Goal: Task Accomplishment & Management: Use online tool/utility

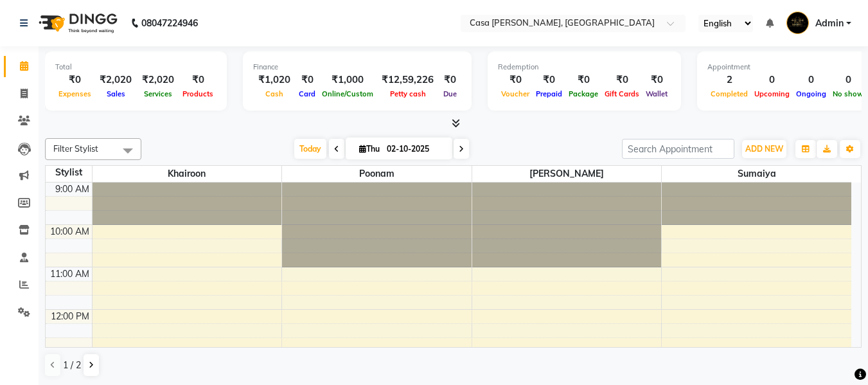
scroll to position [283, 0]
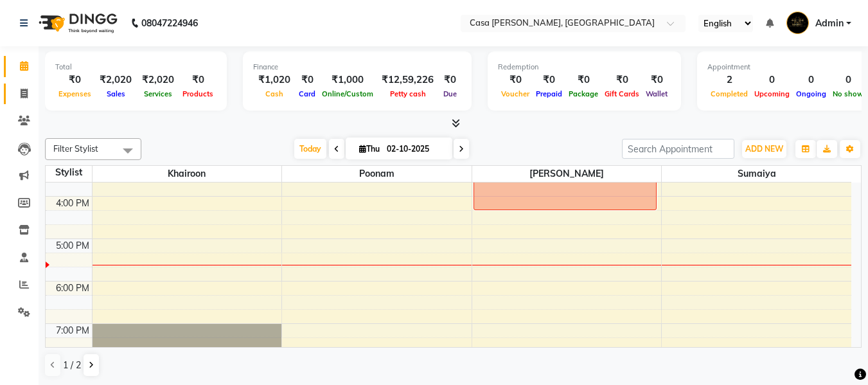
click at [13, 98] on span at bounding box center [24, 94] width 22 height 15
select select "service"
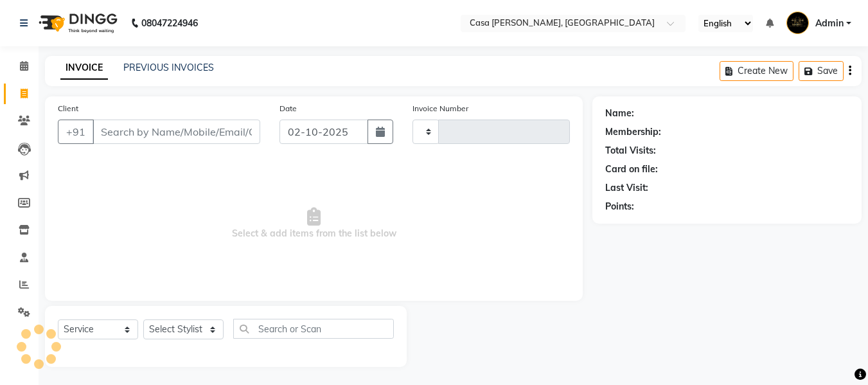
type input "0648"
select select "700"
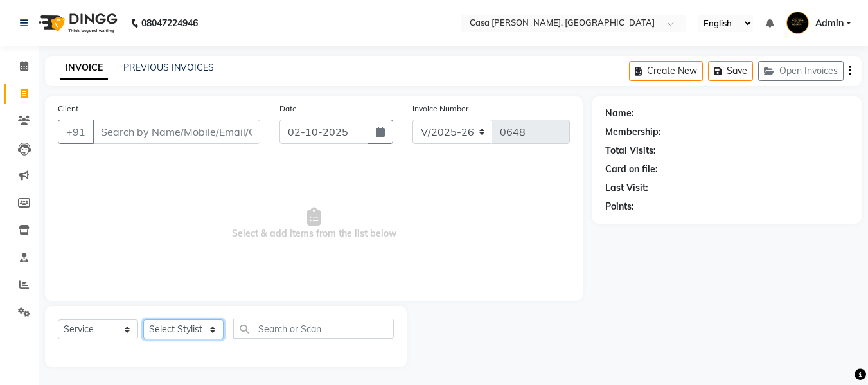
click at [210, 328] on select "Select Stylist Akash Khairoon Poonam Rekha [PERSON_NAME] [PERSON_NAME]" at bounding box center [183, 329] width 80 height 20
select select "10555"
click at [143, 319] on select "Select Stylist Akash Khairoon Poonam Rekha [PERSON_NAME] [PERSON_NAME]" at bounding box center [183, 329] width 80 height 20
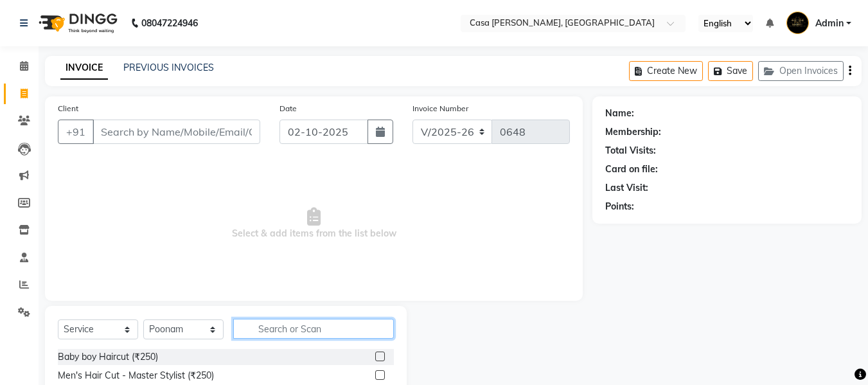
click at [278, 336] on input "text" at bounding box center [313, 329] width 161 height 20
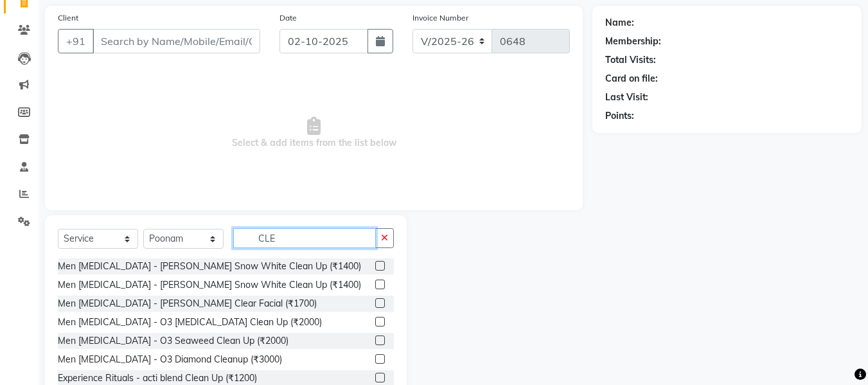
scroll to position [130, 0]
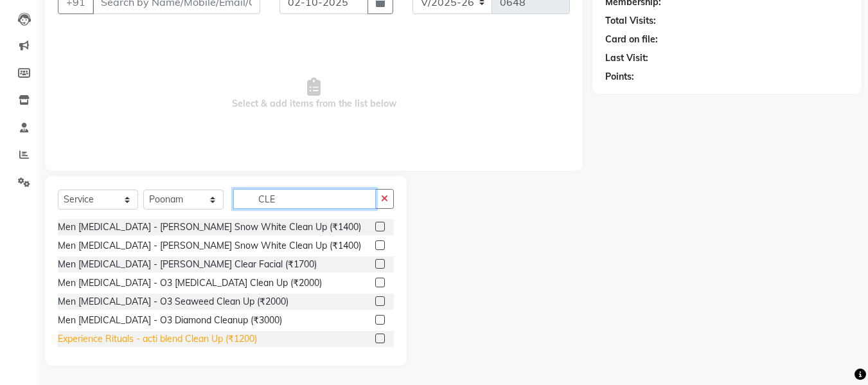
type input "CLE"
click at [183, 344] on div "Experience Rituals - acti blend Clean Up (₹1200)" at bounding box center [157, 338] width 199 height 13
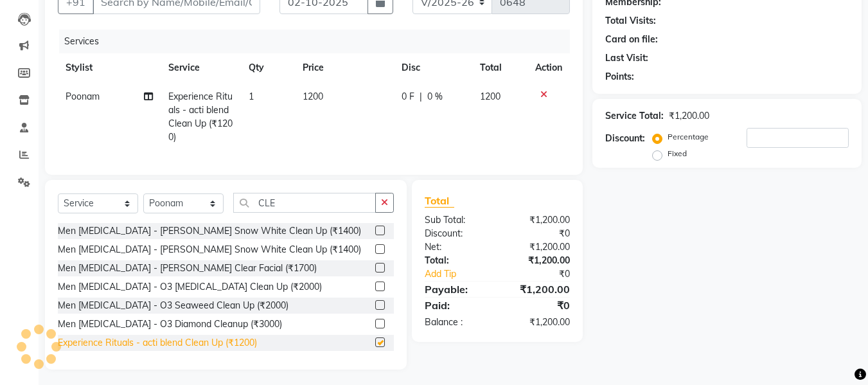
checkbox input "false"
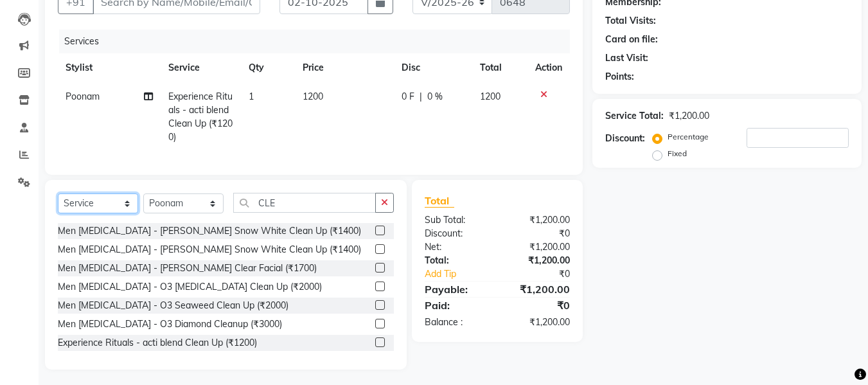
click at [82, 213] on select "Select Service Product Membership Package Voucher Prepaid Gift Card" at bounding box center [98, 203] width 80 height 20
select select "product"
click at [58, 203] on select "Select Service Product Membership Package Voucher Prepaid Gift Card" at bounding box center [98, 203] width 80 height 20
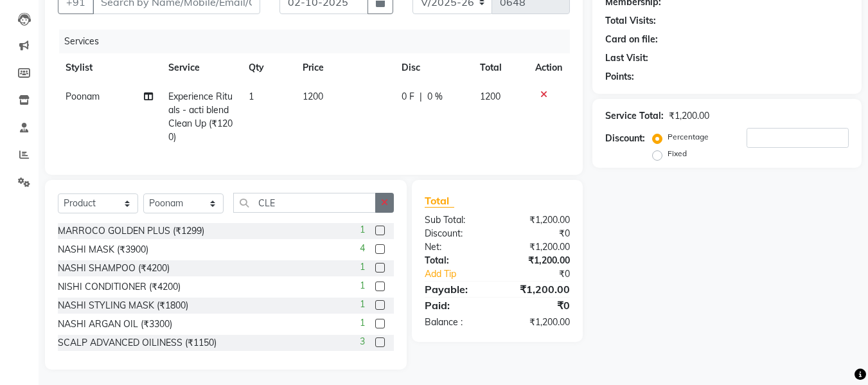
drag, startPoint x: 381, startPoint y: 223, endPoint x: 383, endPoint y: 216, distance: 7.3
click at [383, 216] on div "Select Service Product Membership Package Voucher Prepaid Gift Card Select Styl…" at bounding box center [226, 208] width 336 height 30
click at [383, 207] on icon "button" at bounding box center [384, 202] width 7 height 9
click at [346, 213] on input "text" at bounding box center [313, 203] width 161 height 20
type input "0"
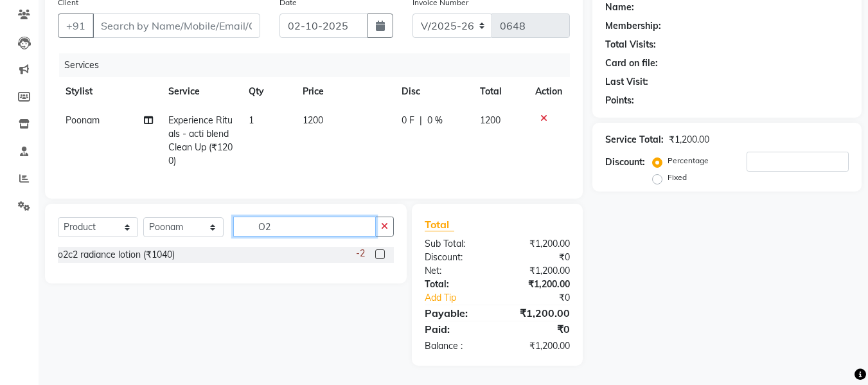
scroll to position [116, 0]
type input "O2"
click at [170, 256] on div "o2c2 radiance lotion (₹1040)" at bounding box center [116, 254] width 117 height 13
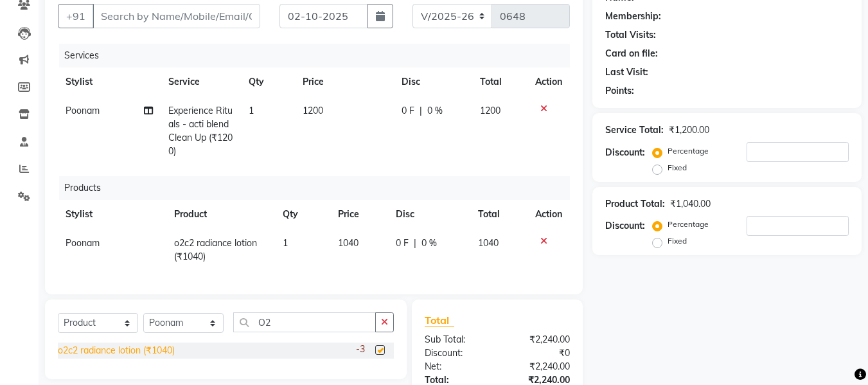
checkbox input "false"
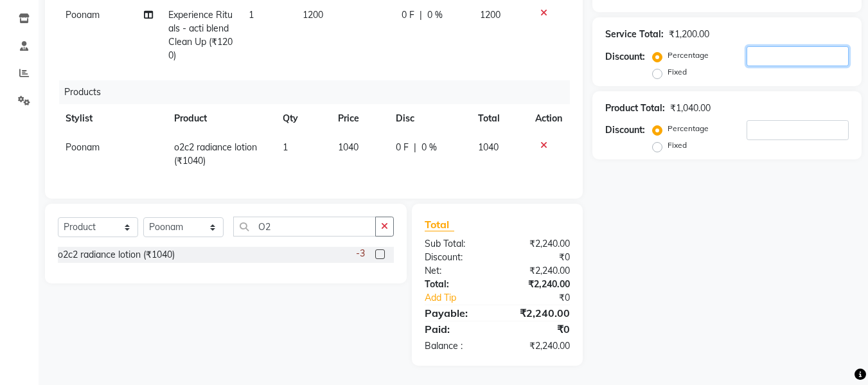
click at [800, 49] on input "number" at bounding box center [797, 56] width 102 height 20
type input "1"
type input "10"
click at [543, 133] on td at bounding box center [548, 154] width 42 height 42
click at [543, 141] on icon at bounding box center [543, 145] width 7 height 9
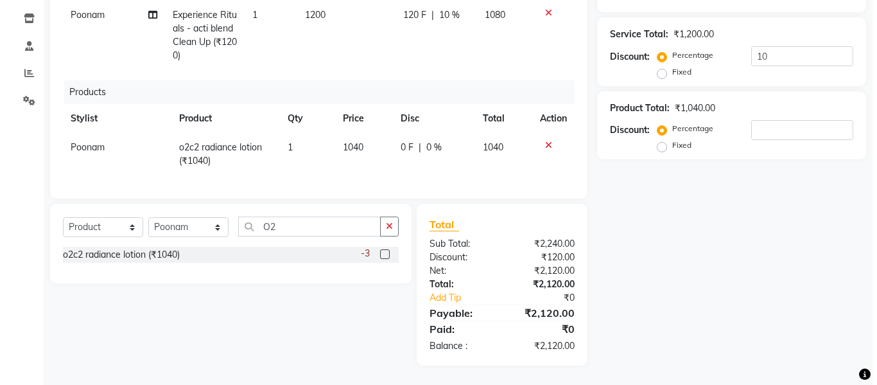
scroll to position [116, 0]
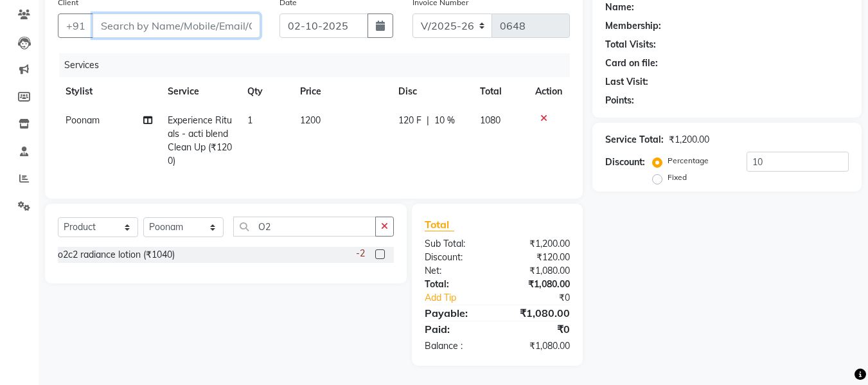
click at [233, 19] on input "Client" at bounding box center [176, 25] width 168 height 24
type input "8"
type input "0"
type input "8652065291"
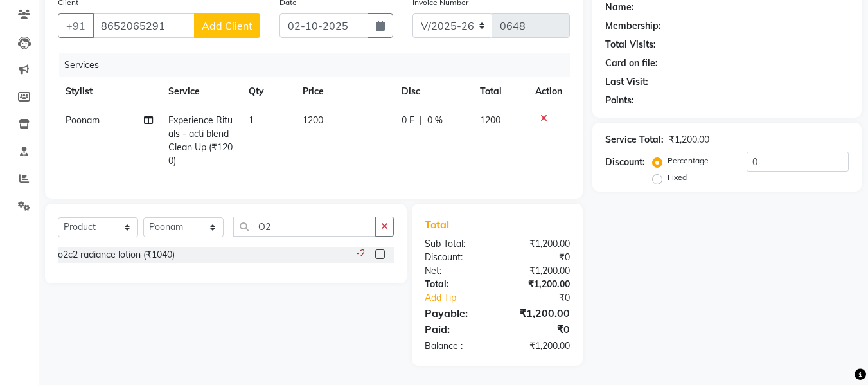
click at [233, 19] on span "Add Client" at bounding box center [227, 25] width 51 height 13
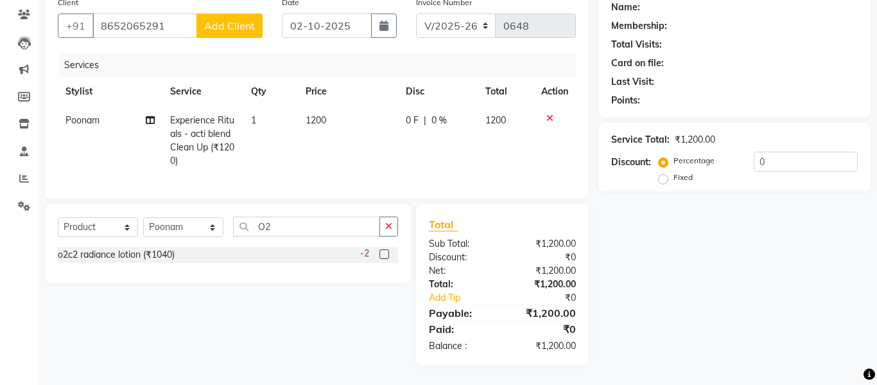
select select "22"
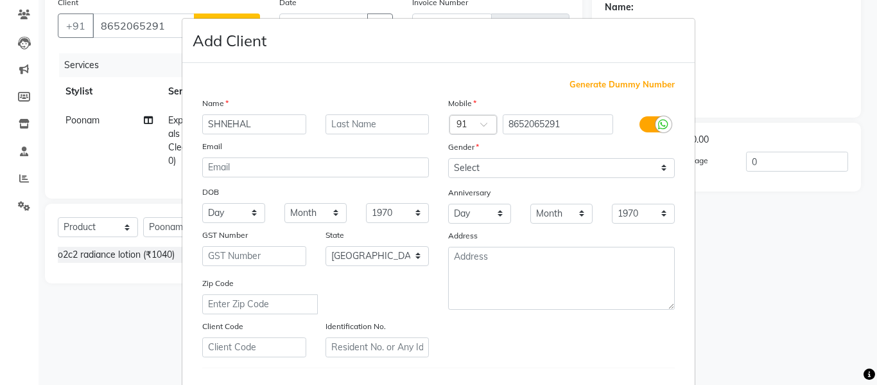
type input "SHNEHAL"
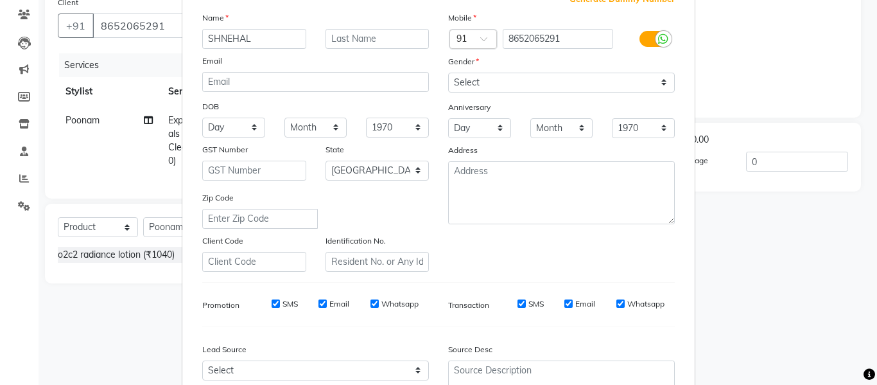
scroll to position [80, 0]
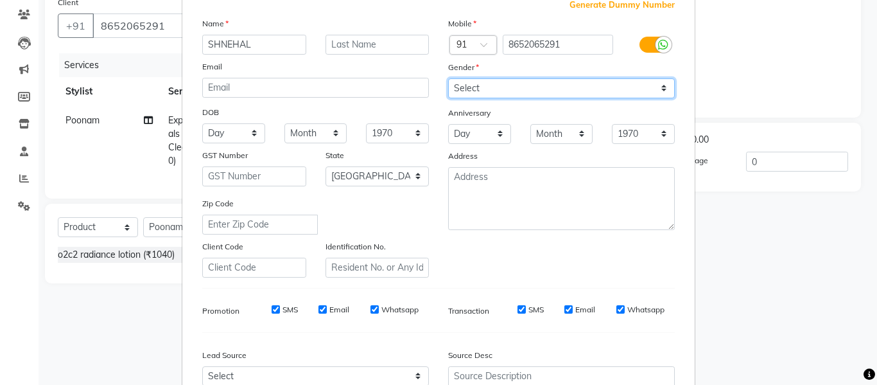
click at [526, 83] on select "Select Male Female Other Prefer Not To Say" at bounding box center [561, 88] width 227 height 20
select select "[DEMOGRAPHIC_DATA]"
click at [448, 78] on select "Select Male Female Other Prefer Not To Say" at bounding box center [561, 88] width 227 height 20
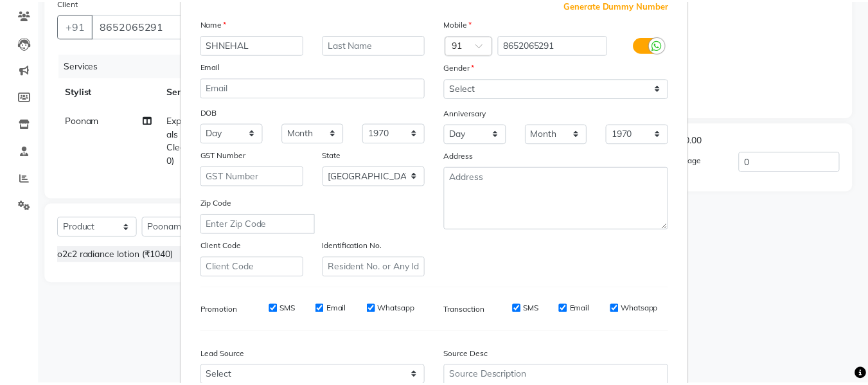
scroll to position [208, 0]
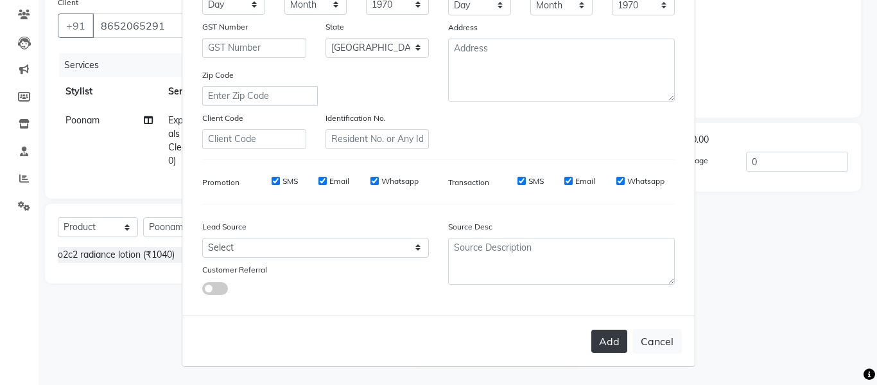
click at [613, 333] on button "Add" at bounding box center [609, 340] width 36 height 23
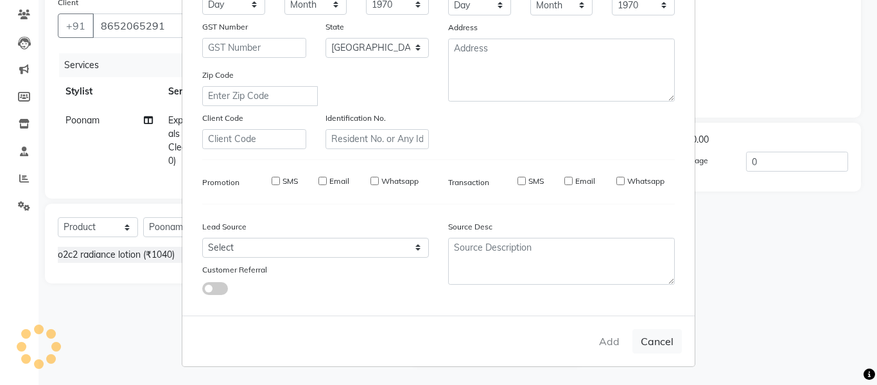
select select
select select "null"
select select
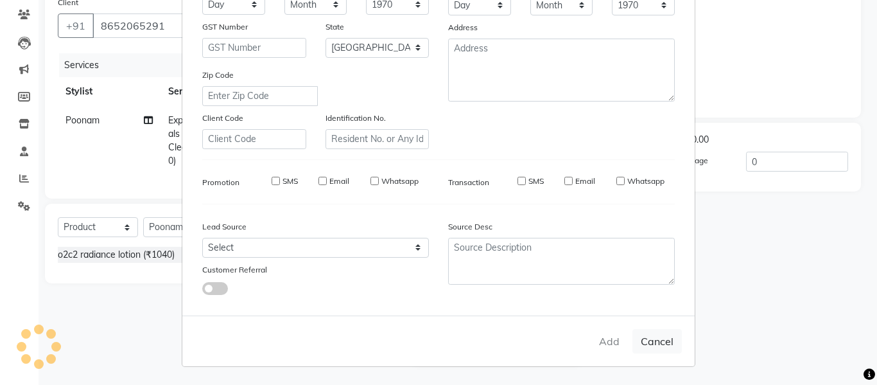
select select
checkbox input "false"
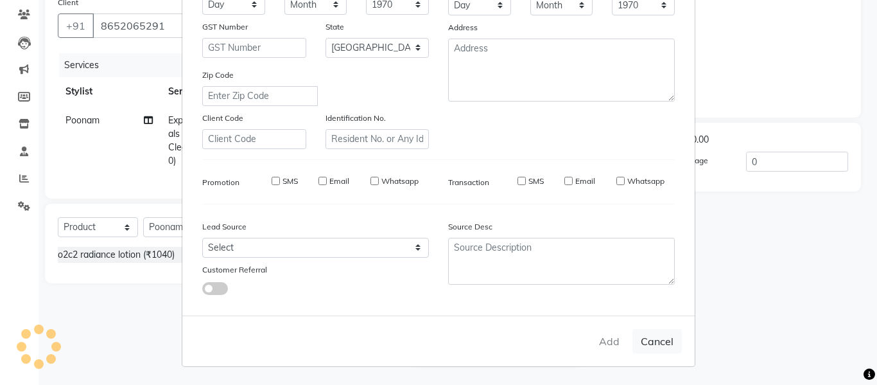
checkbox input "false"
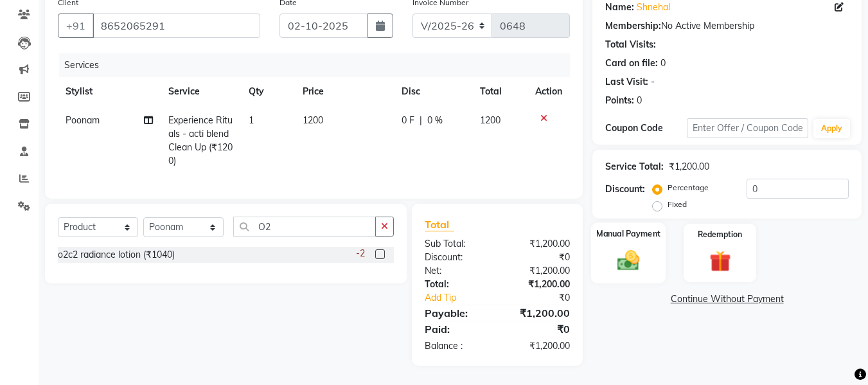
click at [632, 222] on div "Manual Payment" at bounding box center [628, 252] width 75 height 61
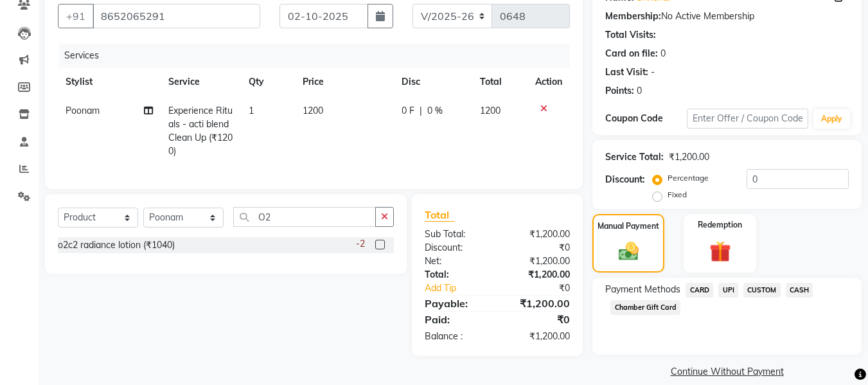
click at [723, 292] on span "UPI" at bounding box center [728, 290] width 20 height 15
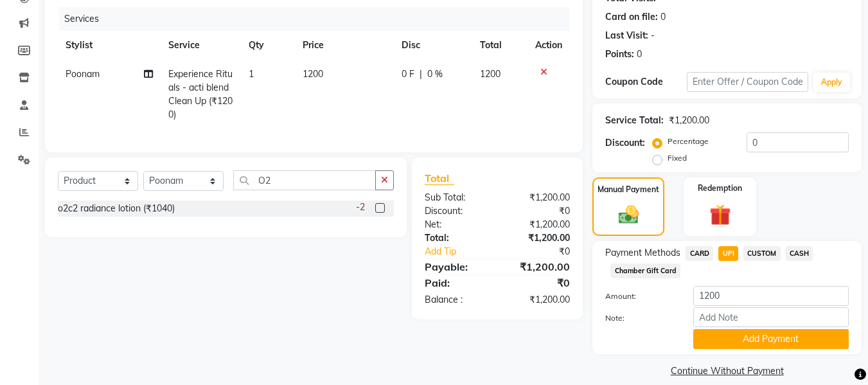
scroll to position [167, 0]
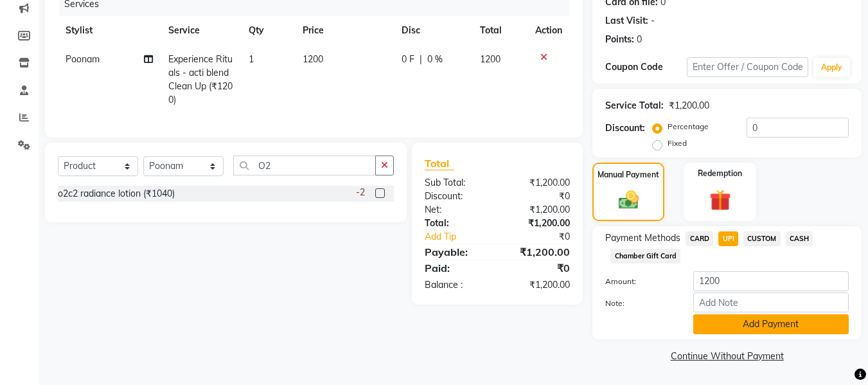
click at [762, 328] on button "Add Payment" at bounding box center [770, 324] width 155 height 20
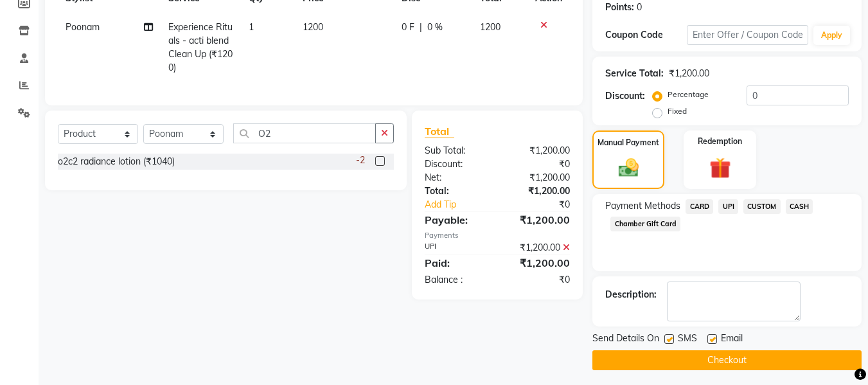
scroll to position [204, 0]
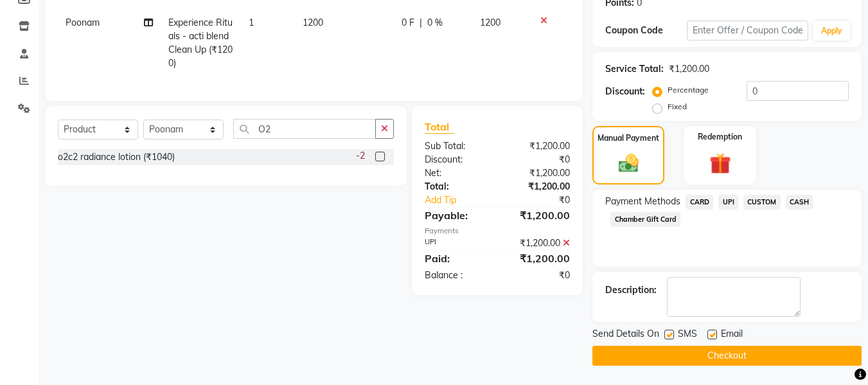
click at [734, 358] on button "Checkout" at bounding box center [726, 356] width 269 height 20
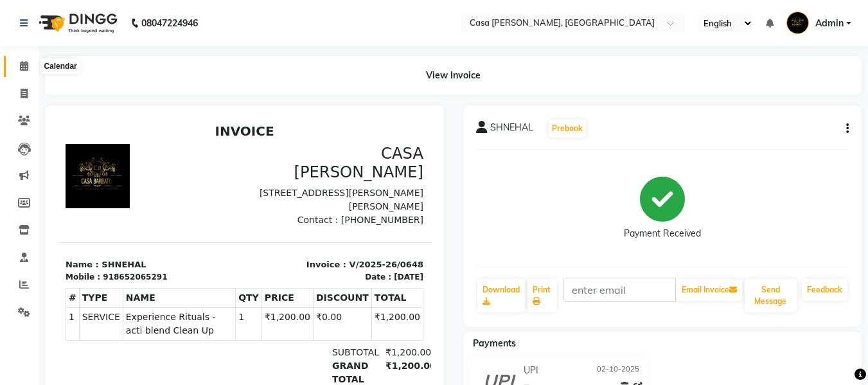
click at [24, 66] on icon at bounding box center [24, 66] width 8 height 10
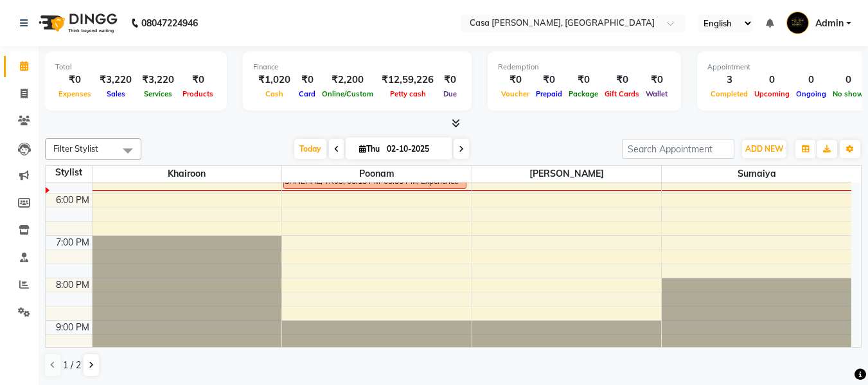
scroll to position [360, 0]
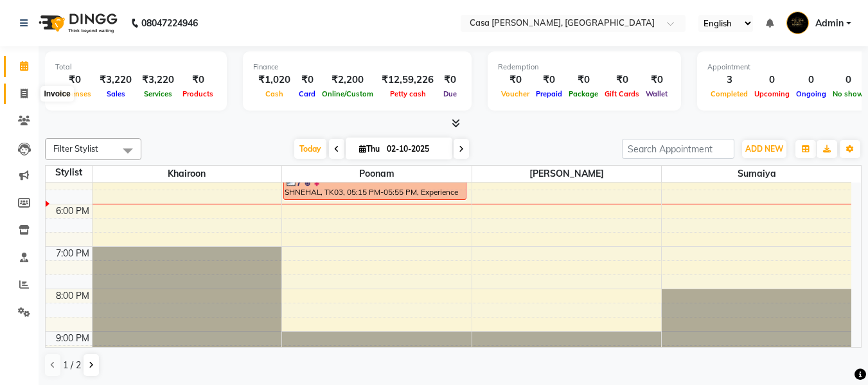
click at [24, 92] on icon at bounding box center [24, 94] width 7 height 10
select select "700"
select select "service"
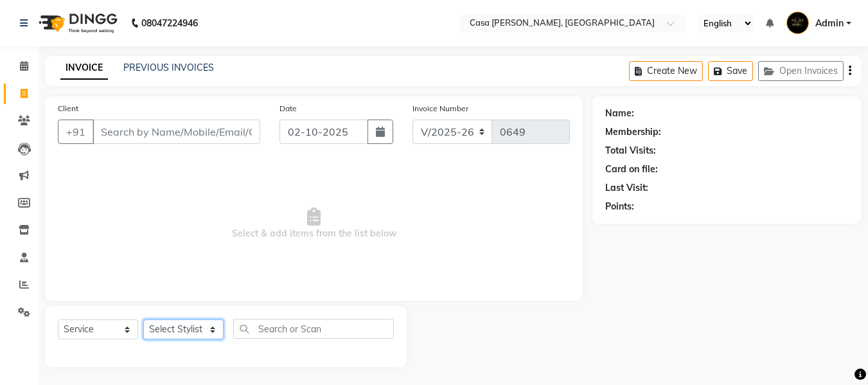
click at [164, 326] on select "Select Stylist Akash Khairoon Poonam Rekha [PERSON_NAME] [PERSON_NAME]" at bounding box center [183, 329] width 80 height 20
select select "10554"
click at [143, 319] on select "Select Stylist Akash Khairoon Poonam Rekha [PERSON_NAME] [PERSON_NAME]" at bounding box center [183, 329] width 80 height 20
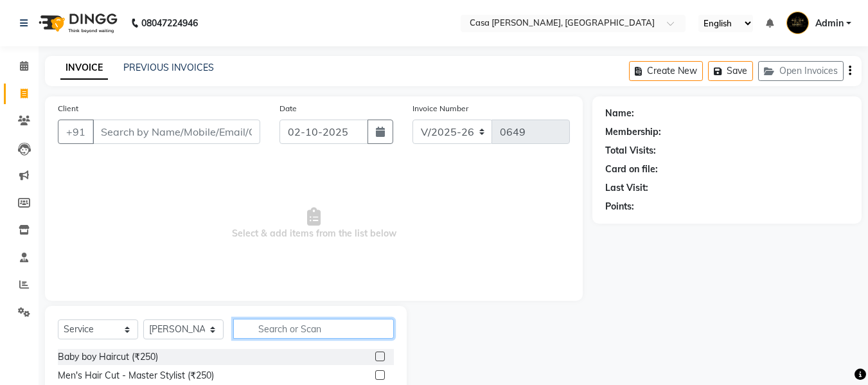
click at [285, 326] on input "text" at bounding box center [313, 329] width 161 height 20
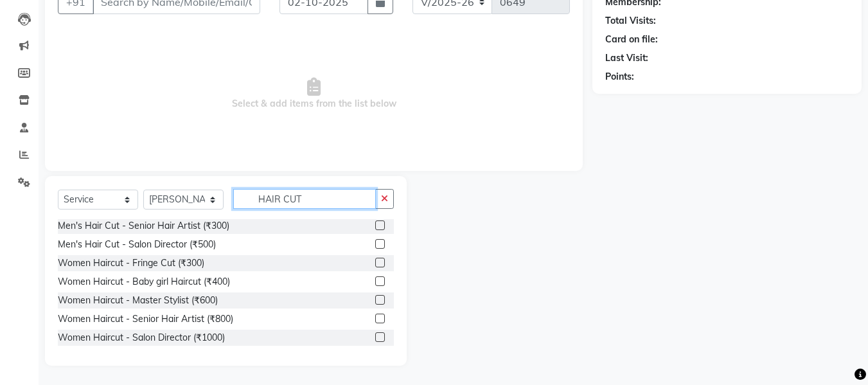
scroll to position [51, 0]
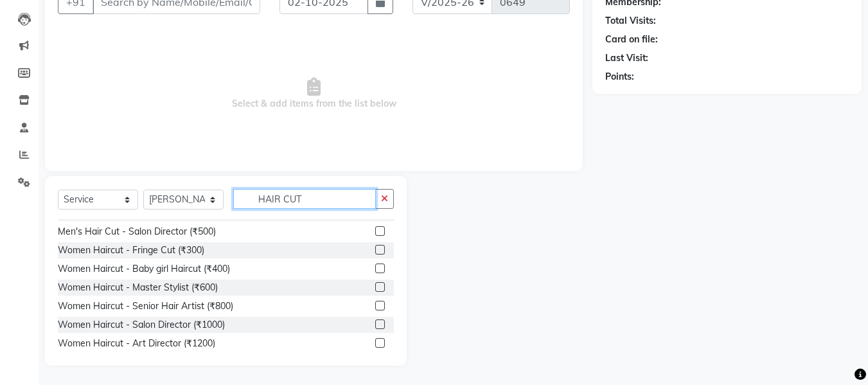
type input "HAIR CUT"
click at [375, 324] on label at bounding box center [380, 324] width 10 height 10
click at [375, 324] on input "checkbox" at bounding box center [379, 324] width 8 height 8
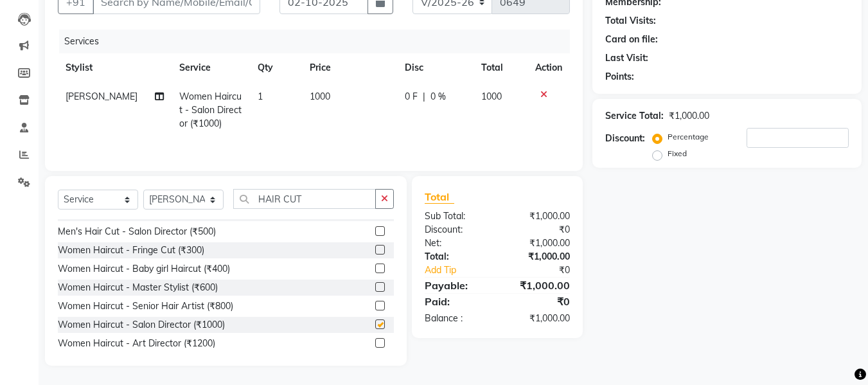
checkbox input "false"
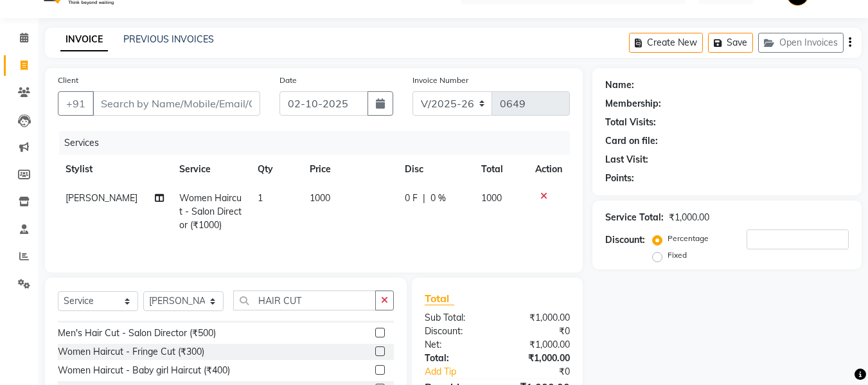
scroll to position [0, 0]
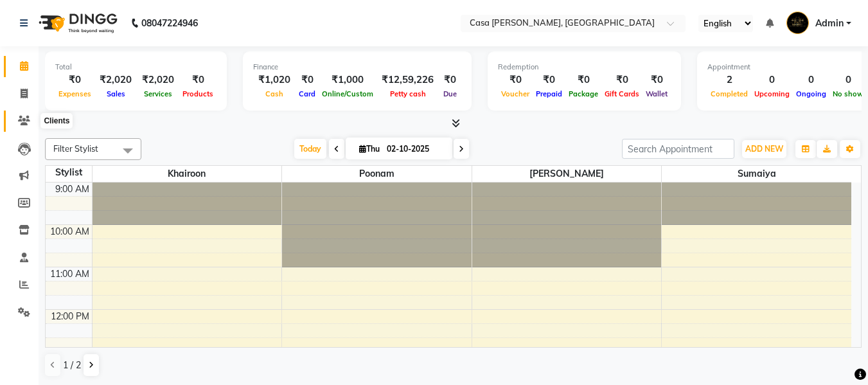
click at [22, 119] on icon at bounding box center [24, 121] width 12 height 10
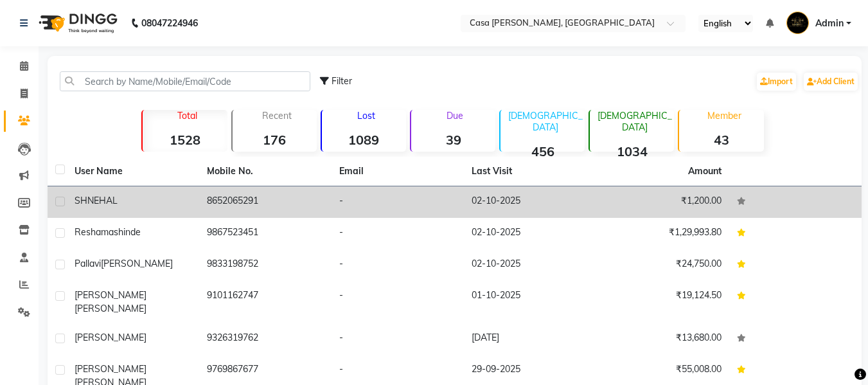
click at [198, 191] on td "SHNEHAL" at bounding box center [133, 201] width 132 height 31
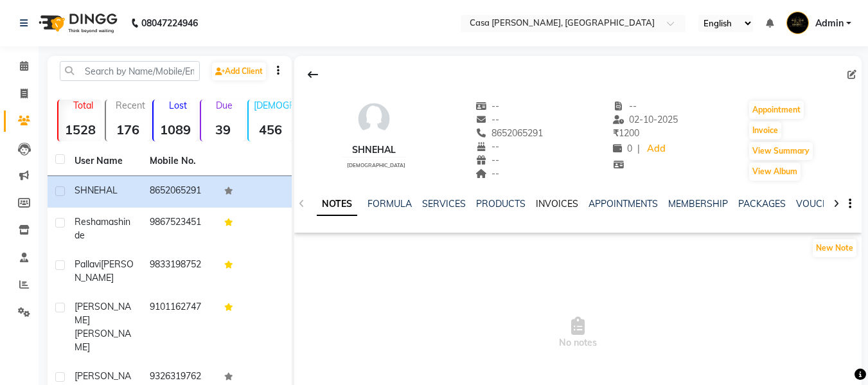
click at [541, 202] on link "INVOICES" at bounding box center [557, 204] width 42 height 12
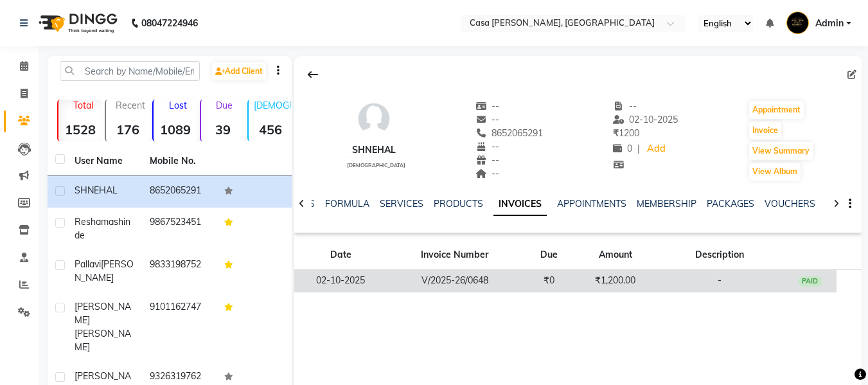
click at [438, 283] on td "V/2025-26/0648" at bounding box center [454, 281] width 135 height 22
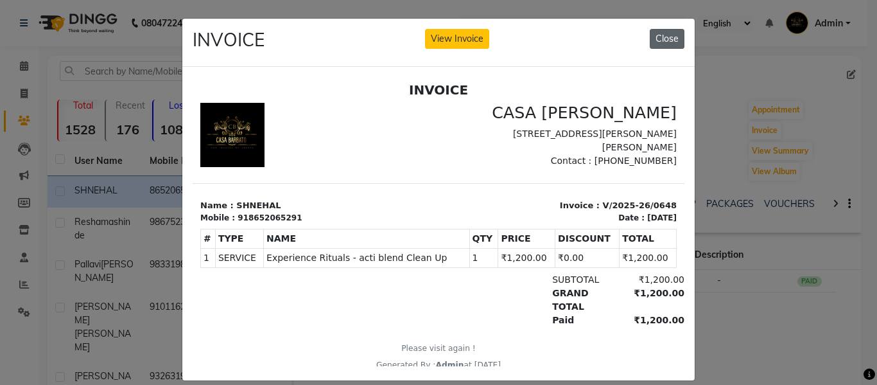
click at [653, 41] on button "Close" at bounding box center [667, 39] width 35 height 20
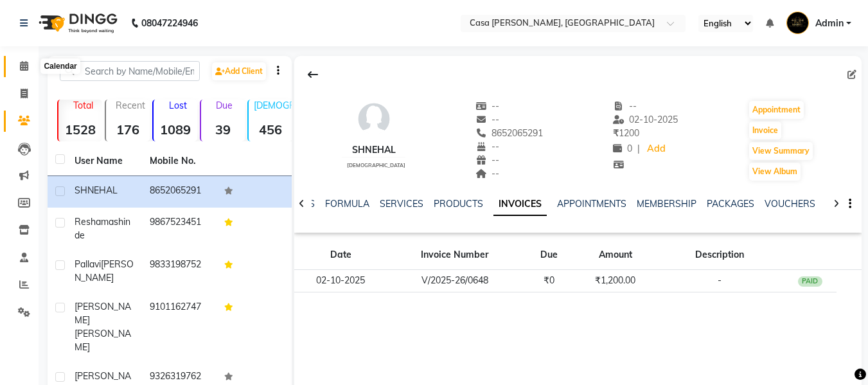
click at [24, 69] on icon at bounding box center [24, 66] width 8 height 10
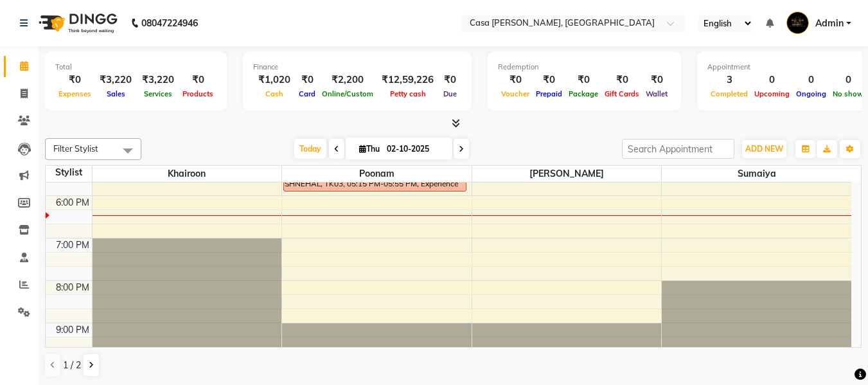
scroll to position [394, 0]
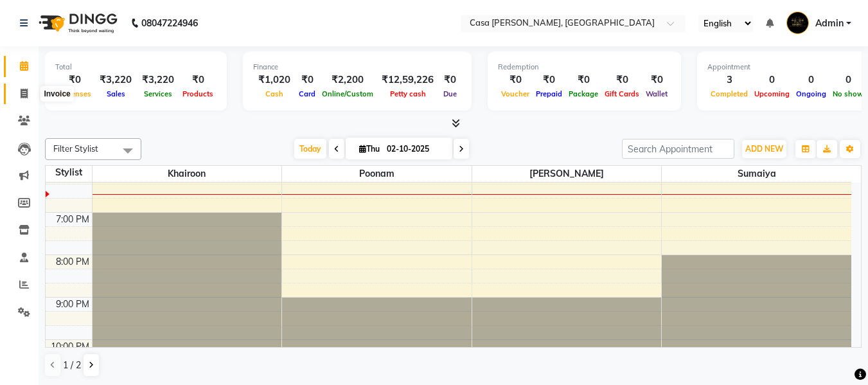
click at [22, 92] on icon at bounding box center [24, 94] width 7 height 10
select select "700"
select select "service"
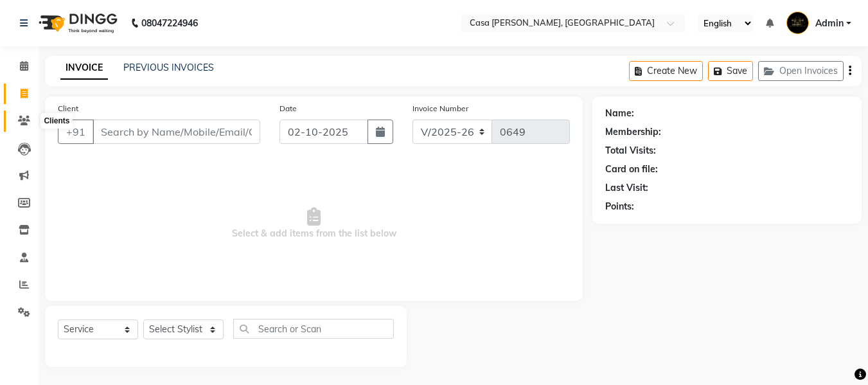
click at [21, 123] on icon at bounding box center [24, 121] width 12 height 10
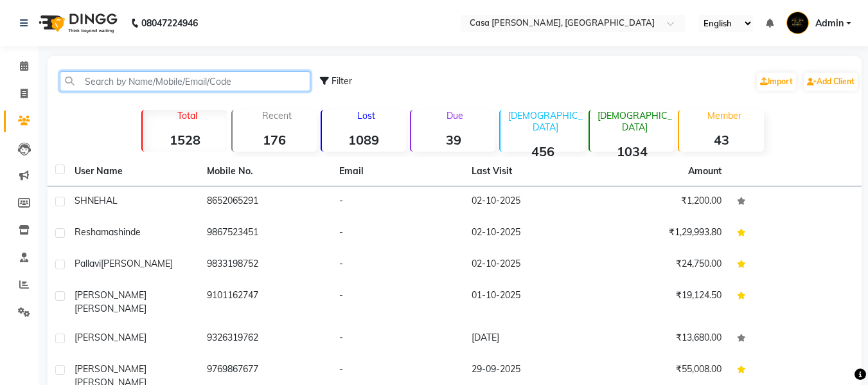
click at [141, 77] on input "text" at bounding box center [185, 81] width 250 height 20
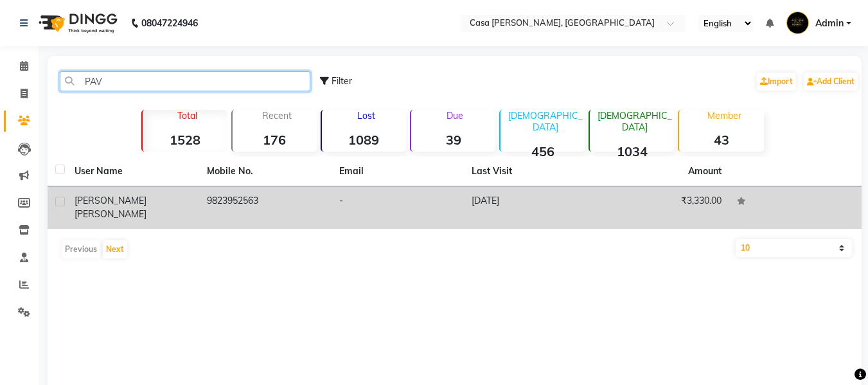
type input "PAV"
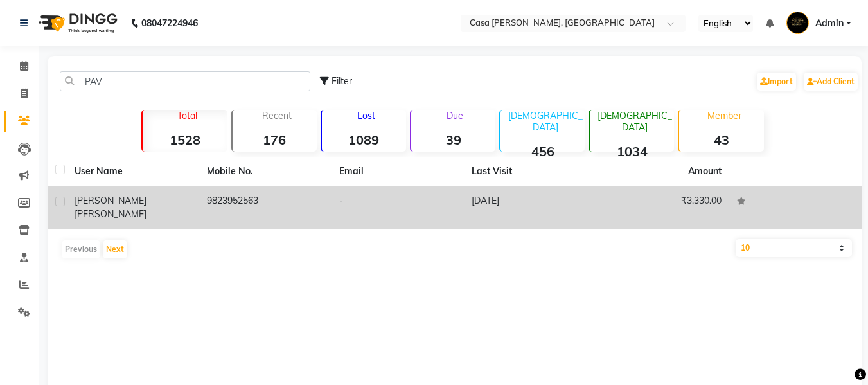
click at [175, 203] on div "[PERSON_NAME]" at bounding box center [132, 207] width 117 height 27
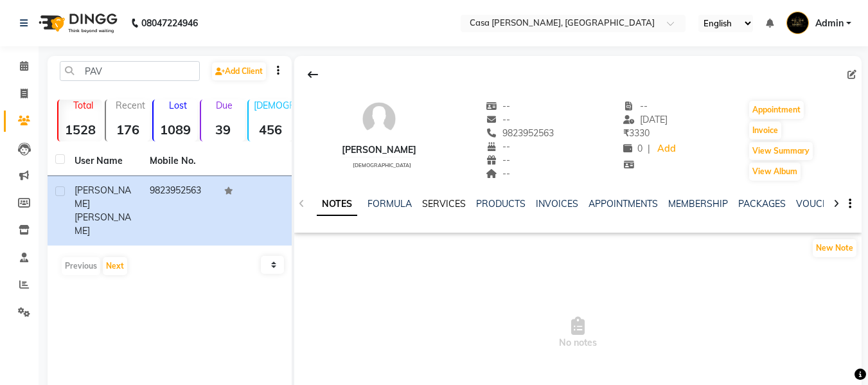
click at [435, 206] on link "SERVICES" at bounding box center [444, 204] width 44 height 12
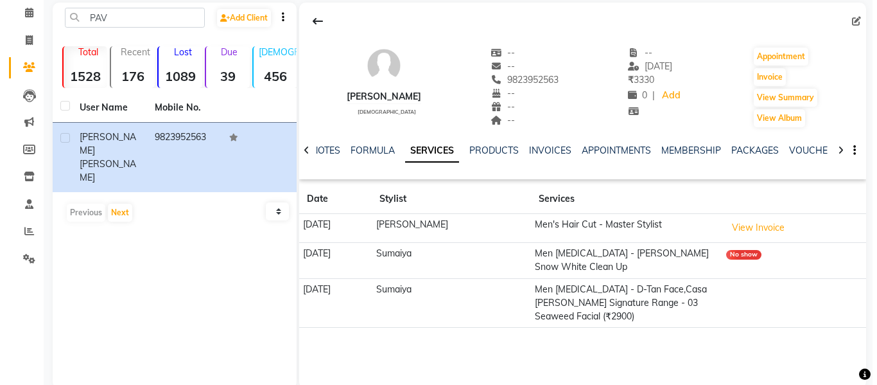
scroll to position [76, 0]
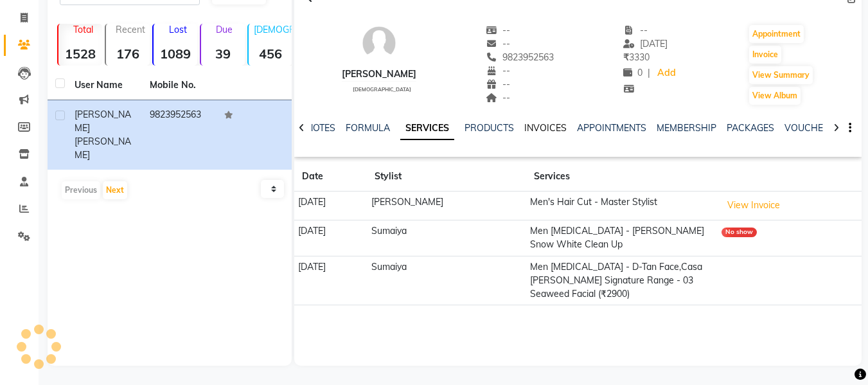
click at [536, 124] on link "INVOICES" at bounding box center [545, 128] width 42 height 12
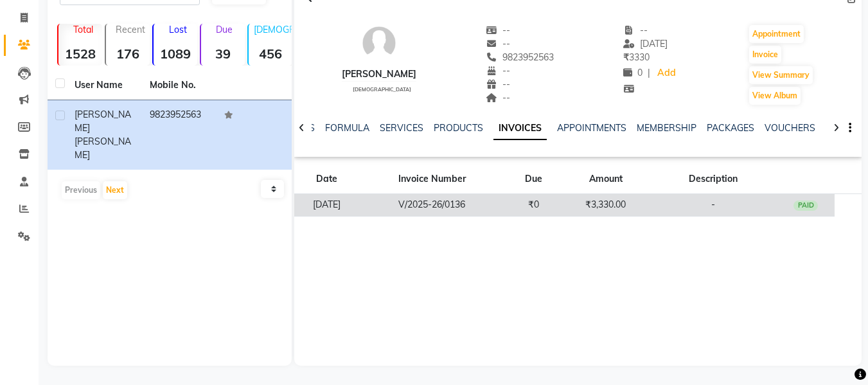
click at [495, 198] on td "V/2025-26/0136" at bounding box center [432, 205] width 146 height 22
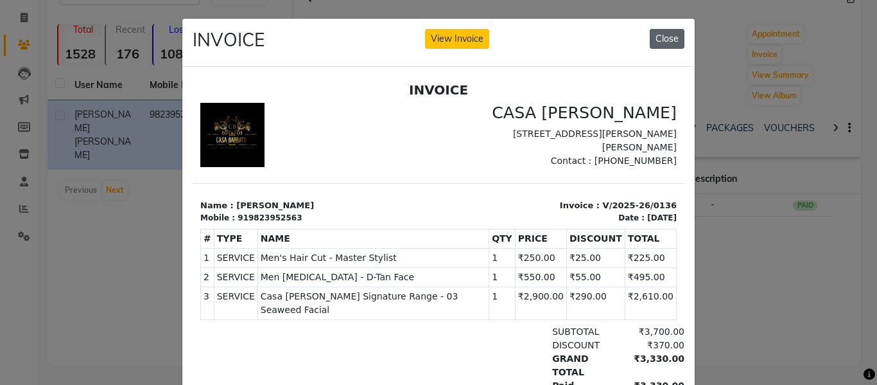
click at [669, 35] on button "Close" at bounding box center [667, 39] width 35 height 20
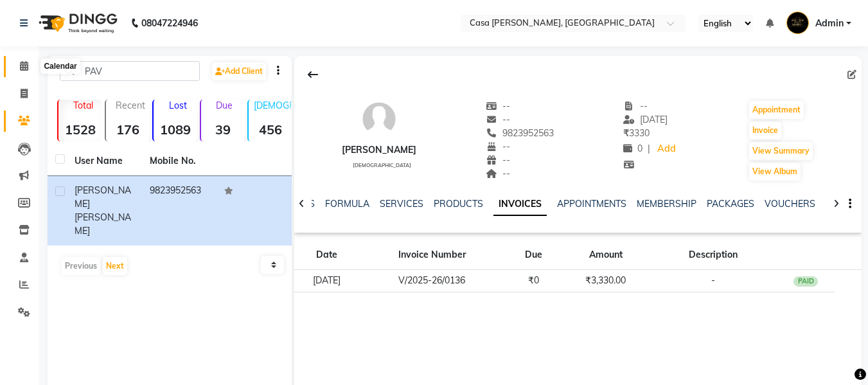
click at [22, 64] on icon at bounding box center [24, 66] width 8 height 10
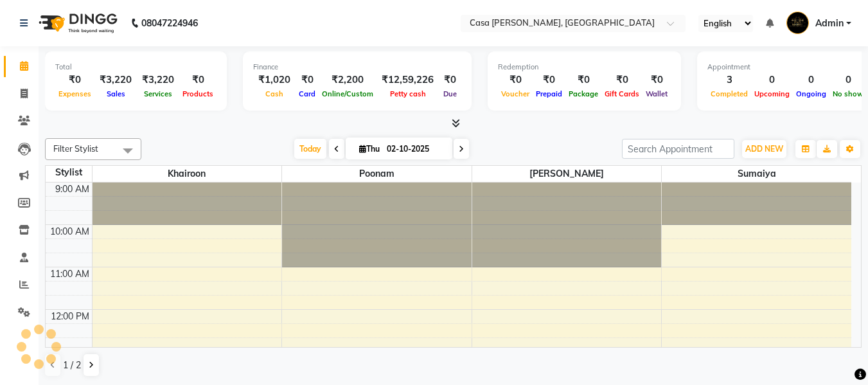
scroll to position [382, 0]
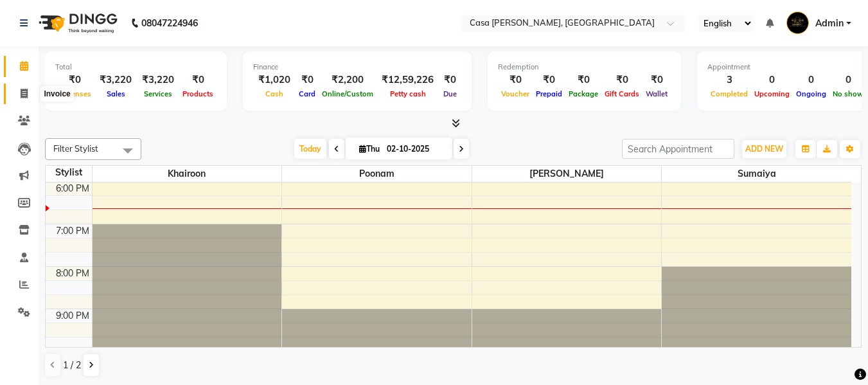
click at [23, 93] on icon at bounding box center [24, 94] width 7 height 10
select select "700"
select select "service"
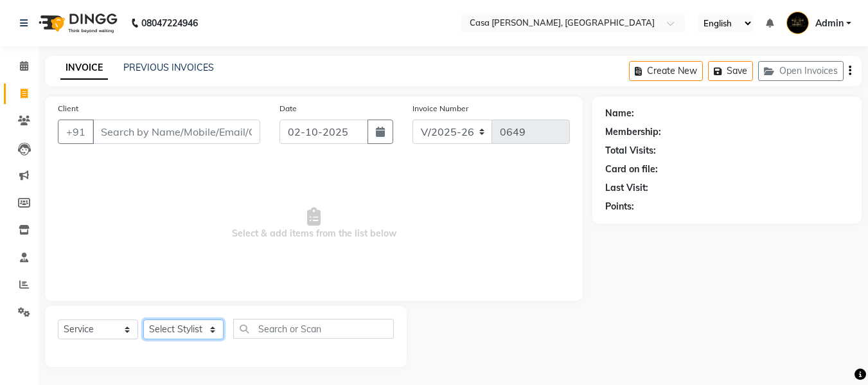
click at [213, 327] on select "Select Stylist Akash Khairoon Poonam Rekha [PERSON_NAME] [PERSON_NAME]" at bounding box center [183, 329] width 80 height 20
select select "10554"
click at [143, 319] on select "Select Stylist Akash Khairoon Poonam Rekha [PERSON_NAME] [PERSON_NAME]" at bounding box center [183, 329] width 80 height 20
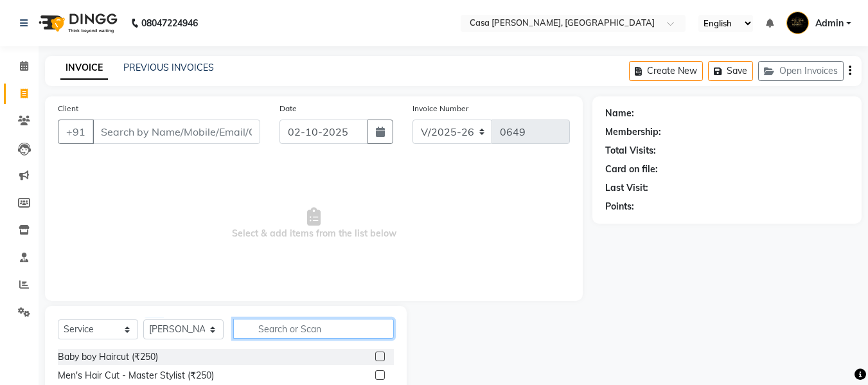
click at [256, 328] on input "text" at bounding box center [313, 329] width 161 height 20
type input "A"
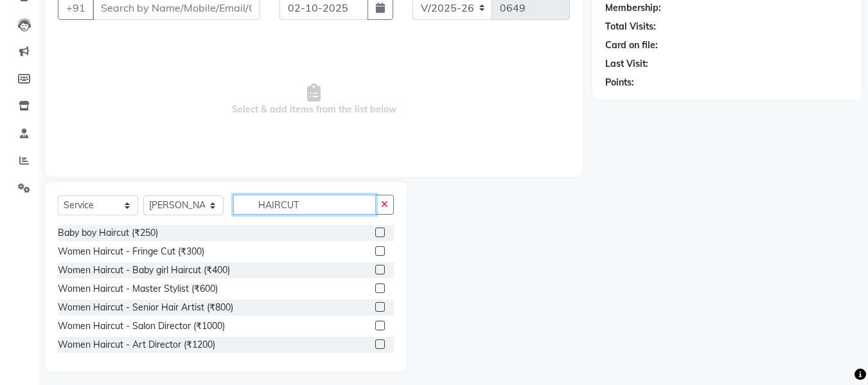
scroll to position [130, 0]
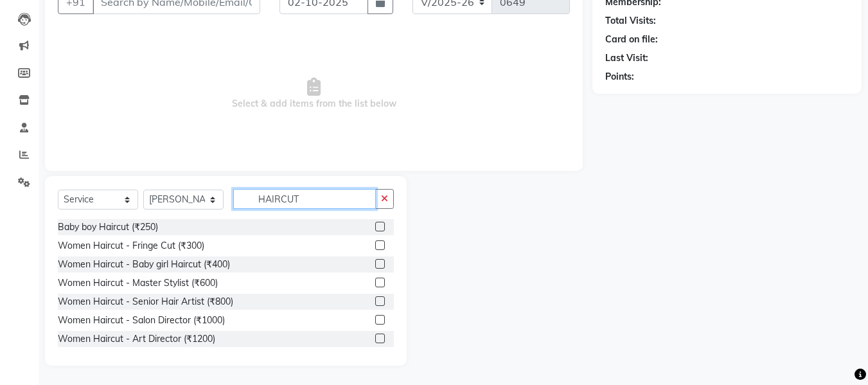
type input "HAIRCUT"
click at [375, 337] on label at bounding box center [380, 338] width 10 height 10
click at [375, 337] on input "checkbox" at bounding box center [379, 339] width 8 height 8
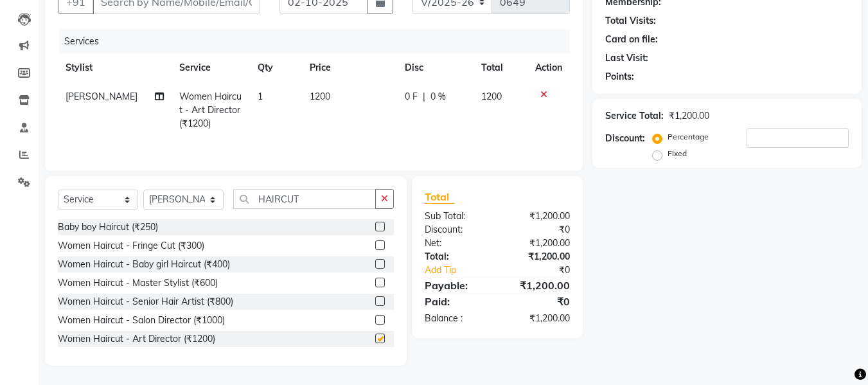
checkbox input "false"
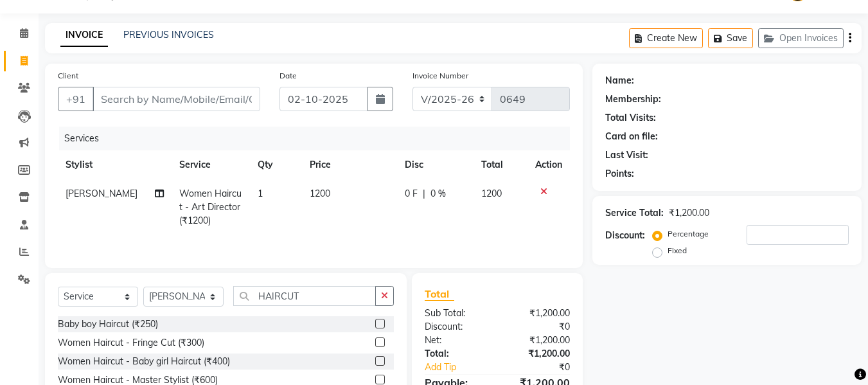
scroll to position [27, 0]
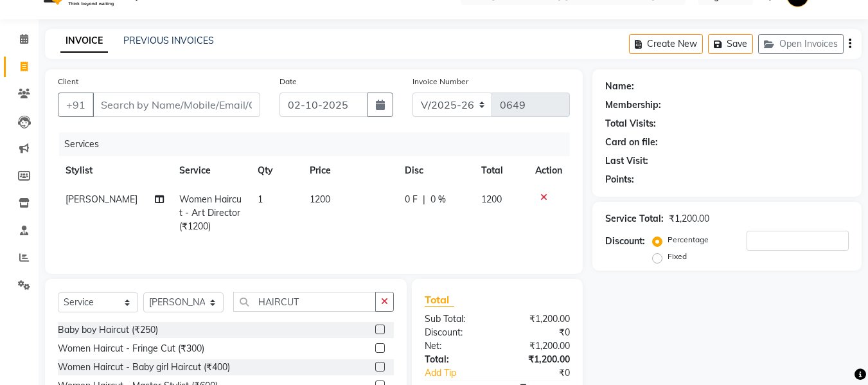
click at [206, 226] on td "Women Haircut - Art Director (₹1200)" at bounding box center [210, 213] width 78 height 56
select select "10554"
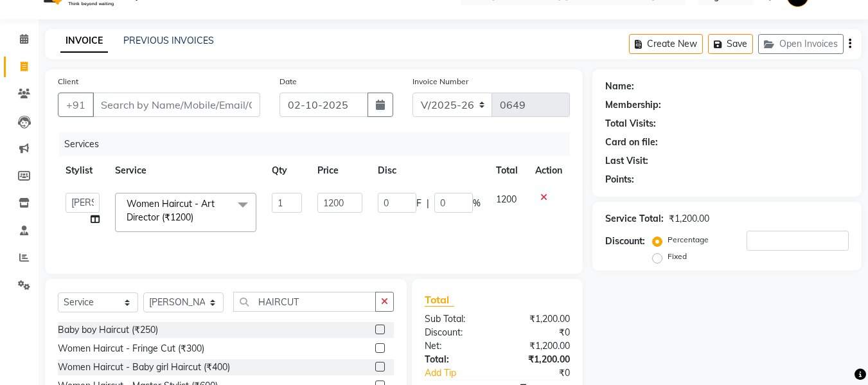
click at [206, 226] on span "Women Haircut - Art Director (₹1200) x" at bounding box center [181, 212] width 116 height 30
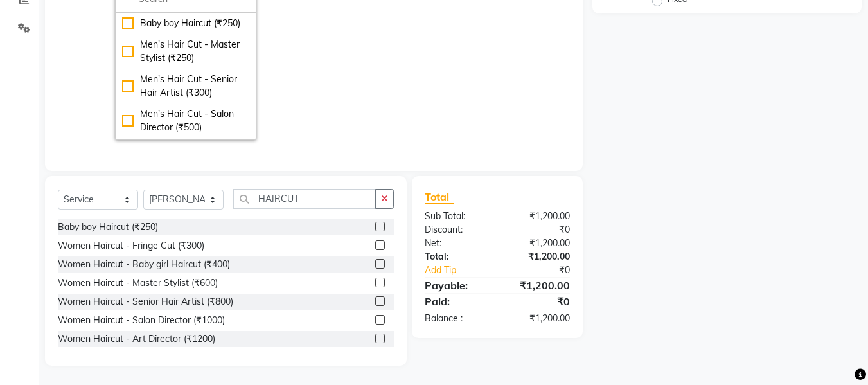
scroll to position [294, 0]
click at [172, 313] on div "Women Haircut - Salon Director (₹1000)" at bounding box center [141, 319] width 167 height 13
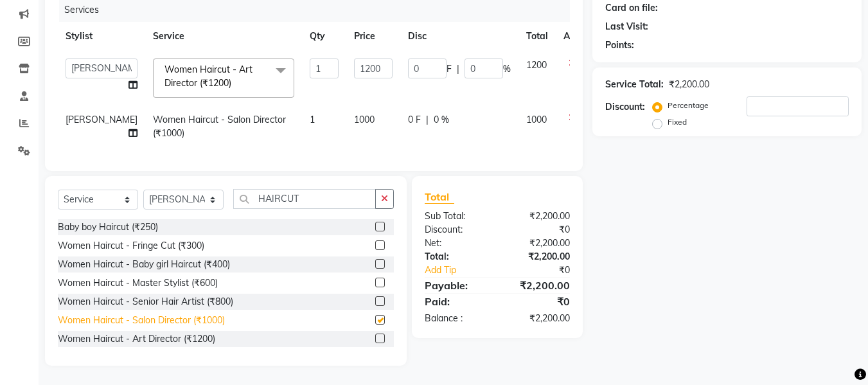
checkbox input "false"
click at [568, 58] on icon at bounding box center [571, 62] width 7 height 9
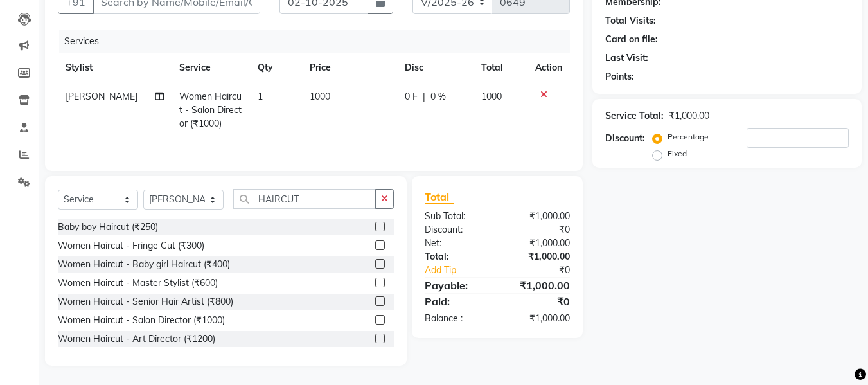
scroll to position [130, 0]
click at [220, 6] on input "Client" at bounding box center [176, 2] width 168 height 24
type input "7"
type input "0"
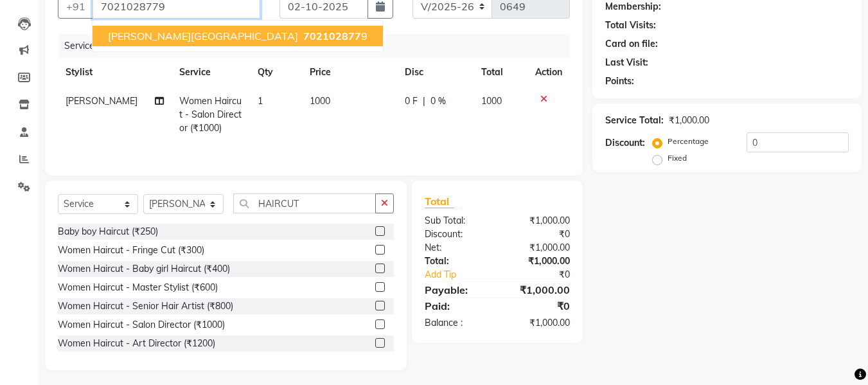
type input "7021028779"
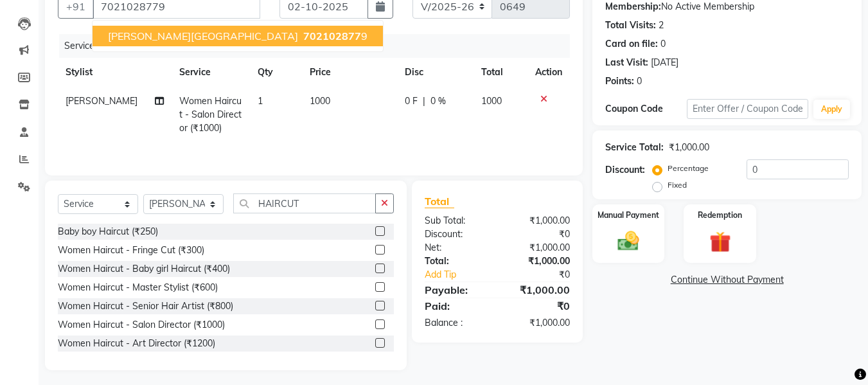
click at [157, 41] on span "[PERSON_NAME][GEOGRAPHIC_DATA]" at bounding box center [203, 36] width 190 height 13
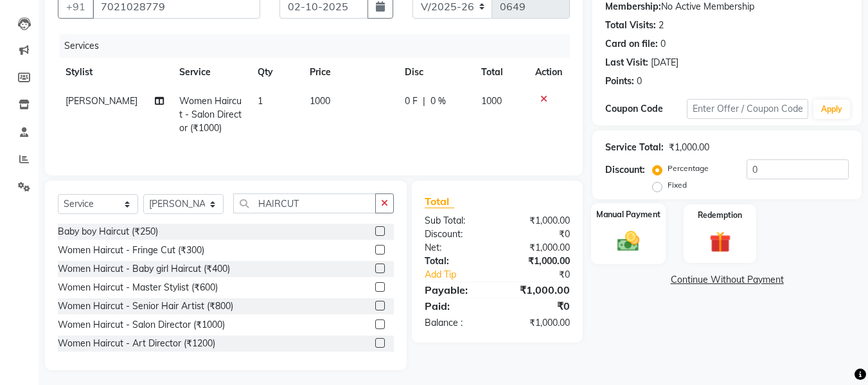
click at [631, 224] on div "Manual Payment" at bounding box center [628, 233] width 75 height 61
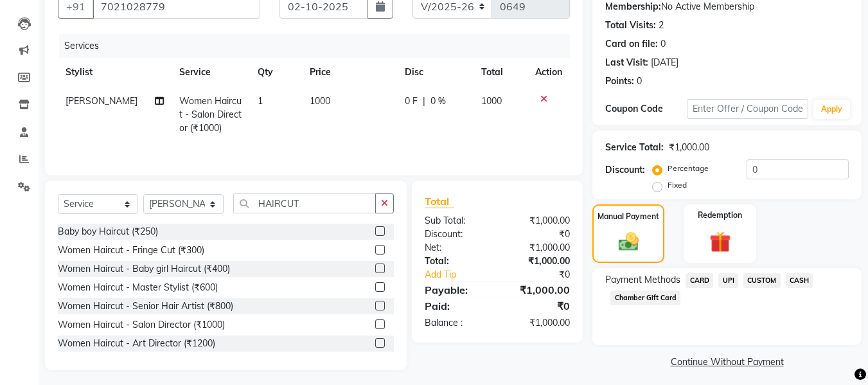
click at [728, 275] on span "UPI" at bounding box center [728, 280] width 20 height 15
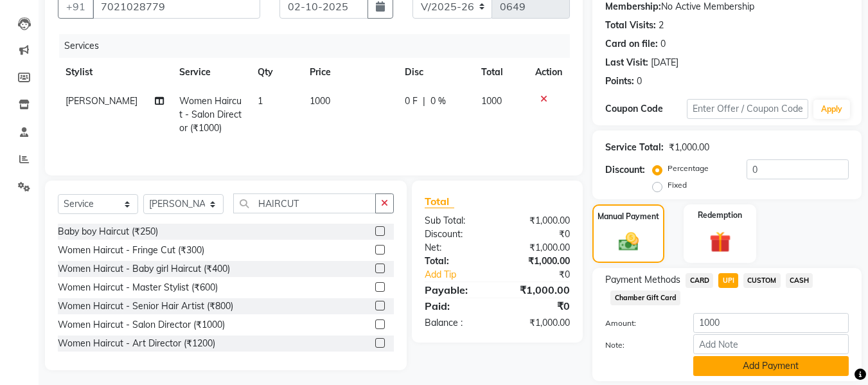
click at [804, 362] on button "Add Payment" at bounding box center [770, 366] width 155 height 20
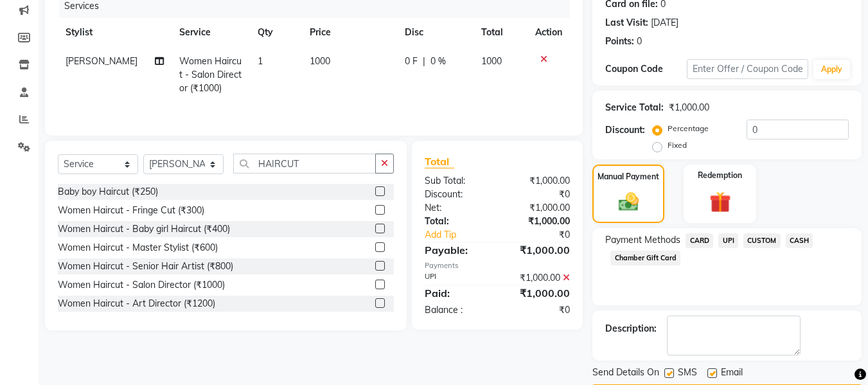
scroll to position [204, 0]
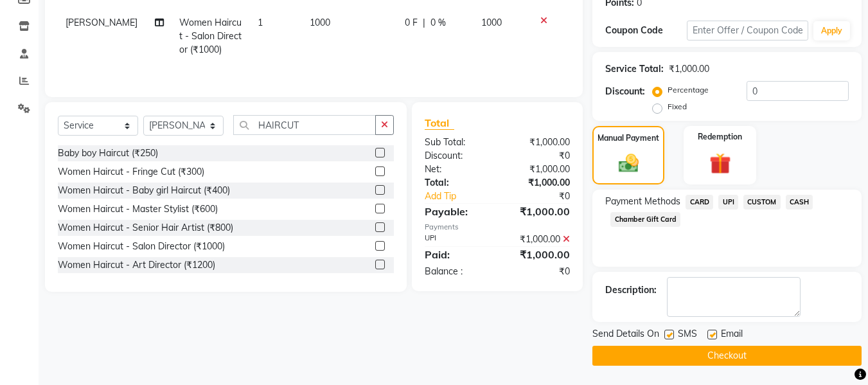
click at [734, 349] on button "Checkout" at bounding box center [726, 356] width 269 height 20
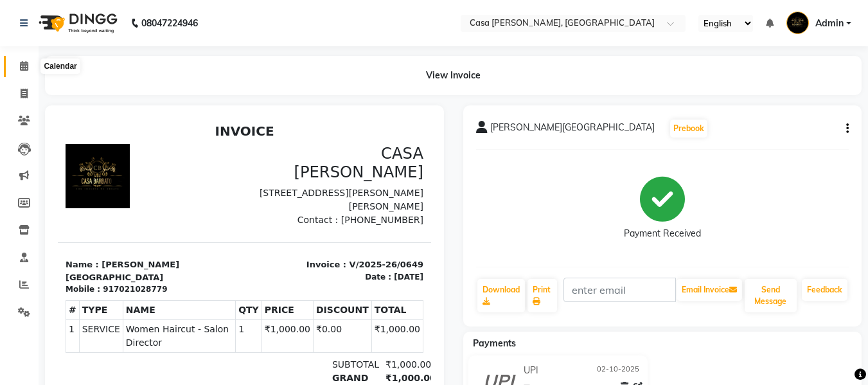
click at [26, 62] on icon at bounding box center [24, 66] width 8 height 10
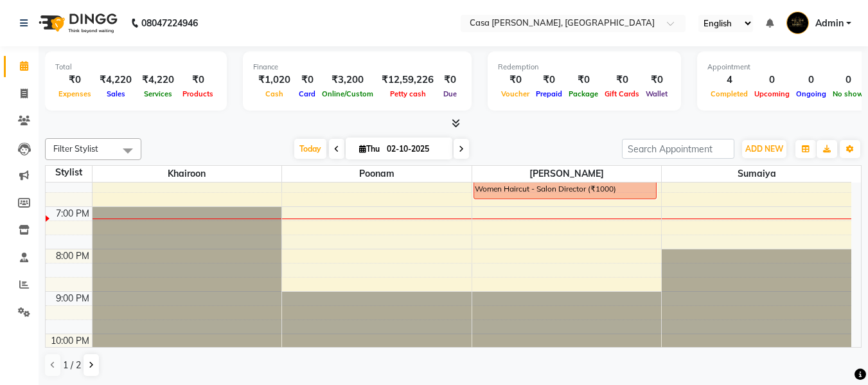
scroll to position [411, 0]
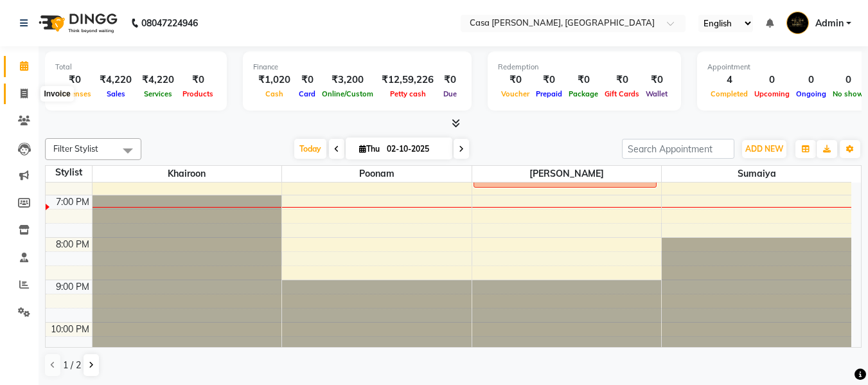
click at [24, 95] on icon at bounding box center [24, 94] width 7 height 10
select select "700"
select select "service"
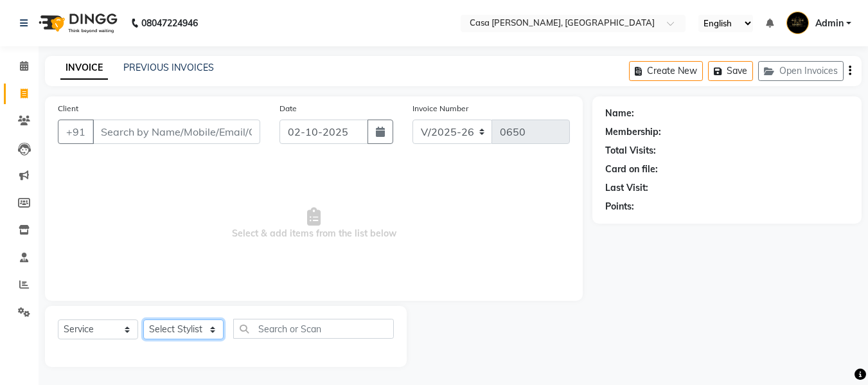
click at [180, 325] on select "Select Stylist Akash Khairoon Poonam Rekha [PERSON_NAME] [PERSON_NAME]" at bounding box center [183, 329] width 80 height 20
select select "10554"
click at [143, 319] on select "Select Stylist Akash Khairoon Poonam Rekha [PERSON_NAME] [PERSON_NAME]" at bounding box center [183, 329] width 80 height 20
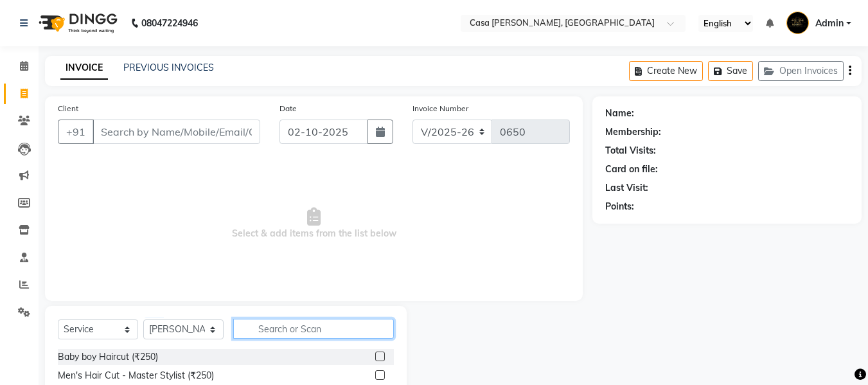
click at [273, 324] on input "text" at bounding box center [313, 329] width 161 height 20
type input "BEA"
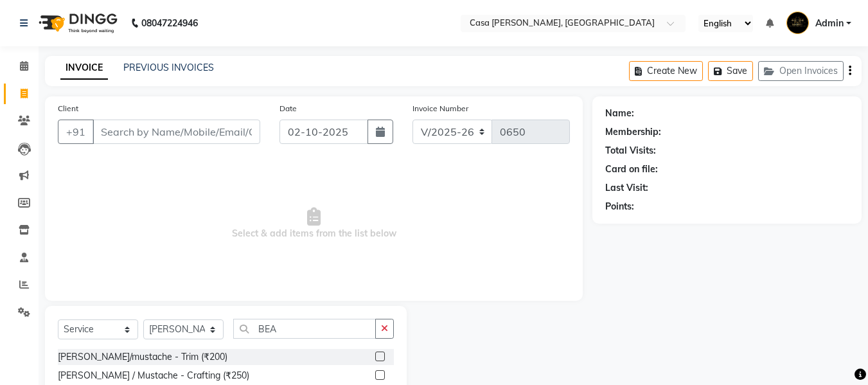
click at [378, 359] on label at bounding box center [380, 356] width 10 height 10
click at [378, 359] on input "checkbox" at bounding box center [379, 357] width 8 height 8
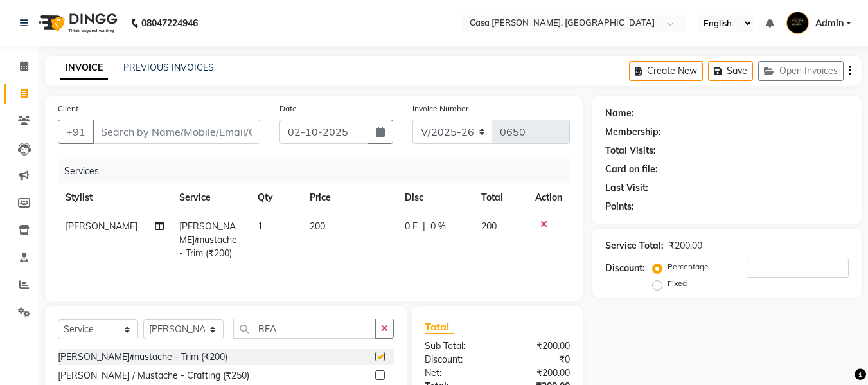
checkbox input "false"
click at [195, 128] on input "Client" at bounding box center [176, 131] width 168 height 24
type input "P"
type input "0"
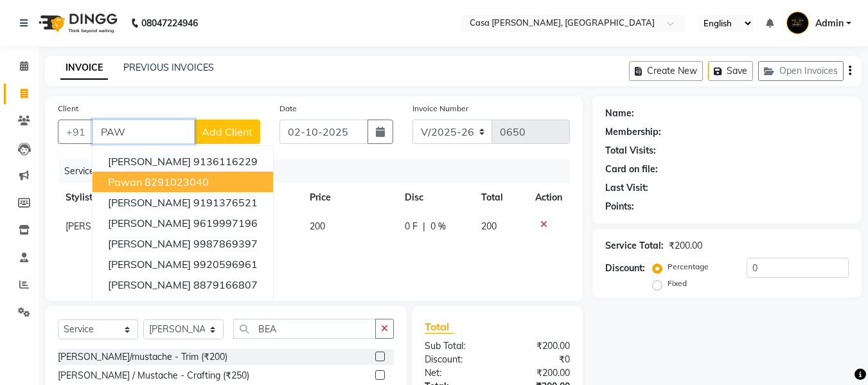
click at [198, 183] on ngb-highlight "8291023040" at bounding box center [177, 181] width 64 height 13
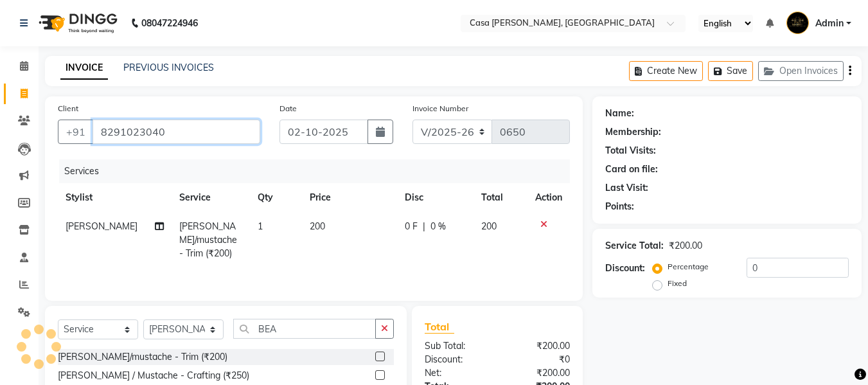
type input "8291023040"
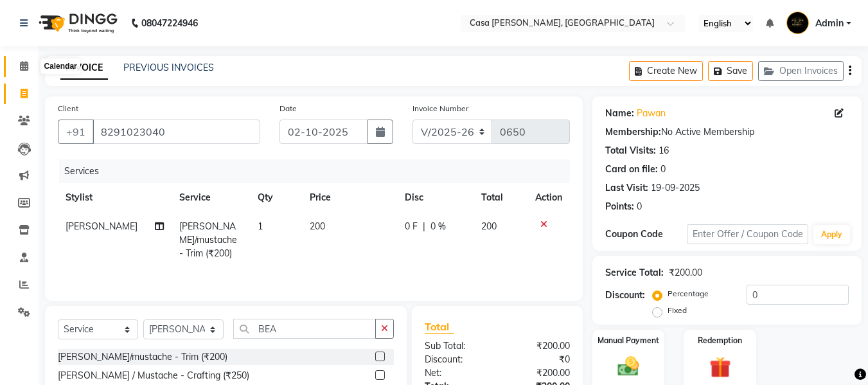
click at [26, 67] on icon at bounding box center [24, 66] width 8 height 10
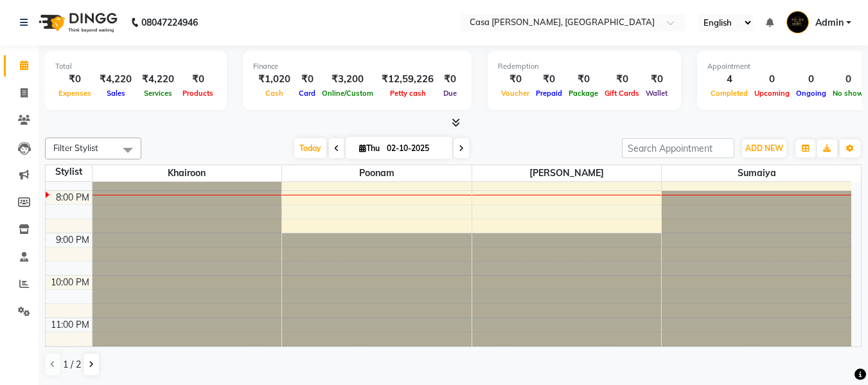
scroll to position [462, 0]
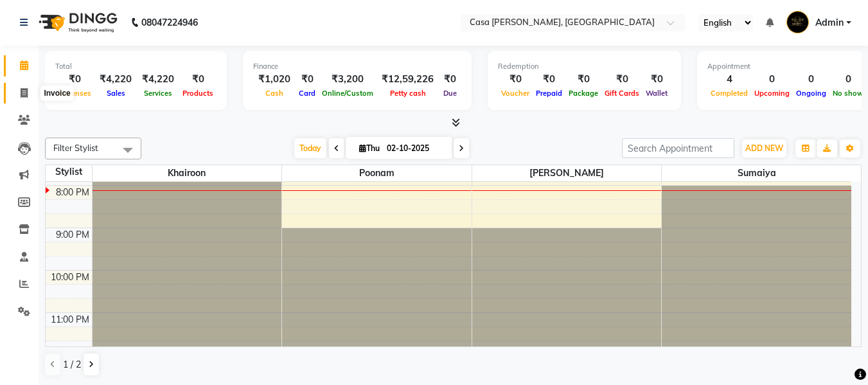
click at [22, 93] on icon at bounding box center [24, 93] width 7 height 10
select select "service"
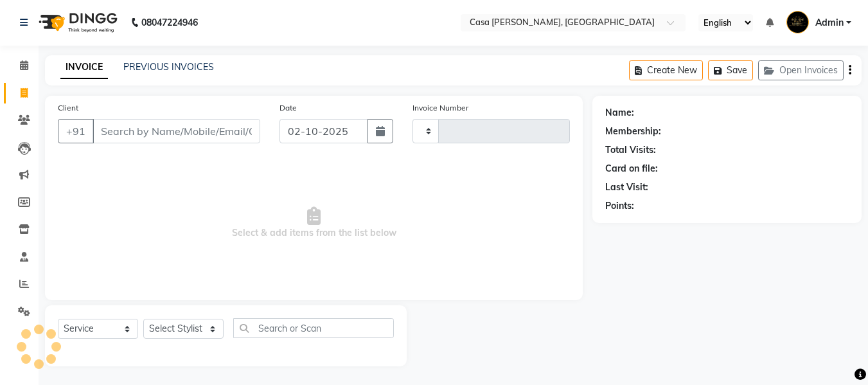
type input "0650"
select select "700"
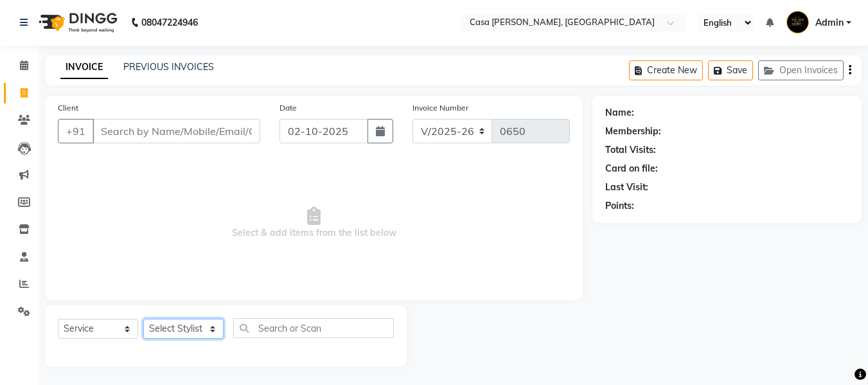
click at [164, 324] on select "Select Stylist Akash Khairoon Poonam Rekha [PERSON_NAME] [PERSON_NAME]" at bounding box center [183, 329] width 80 height 20
select select "10556"
click at [143, 319] on select "Select Stylist Akash Khairoon Poonam Rekha [PERSON_NAME] [PERSON_NAME]" at bounding box center [183, 329] width 80 height 20
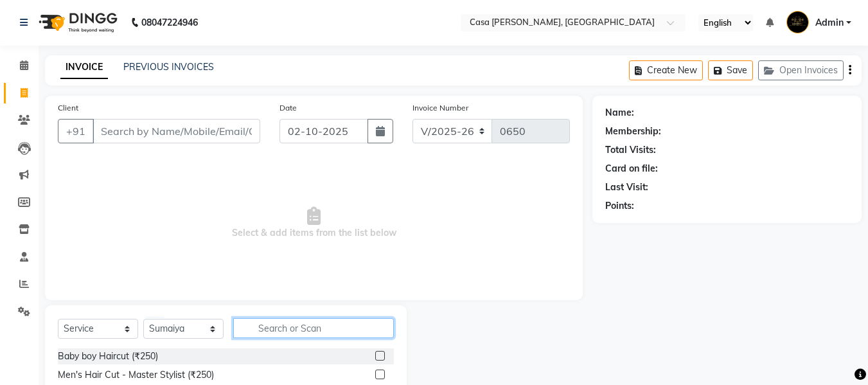
click at [261, 331] on input "text" at bounding box center [313, 328] width 161 height 20
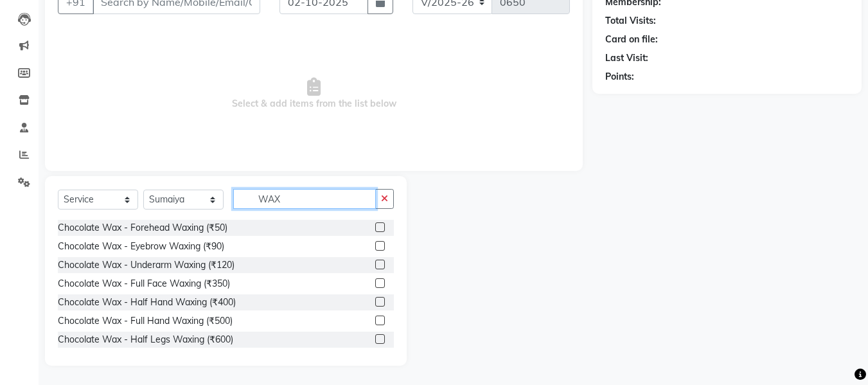
scroll to position [394, 0]
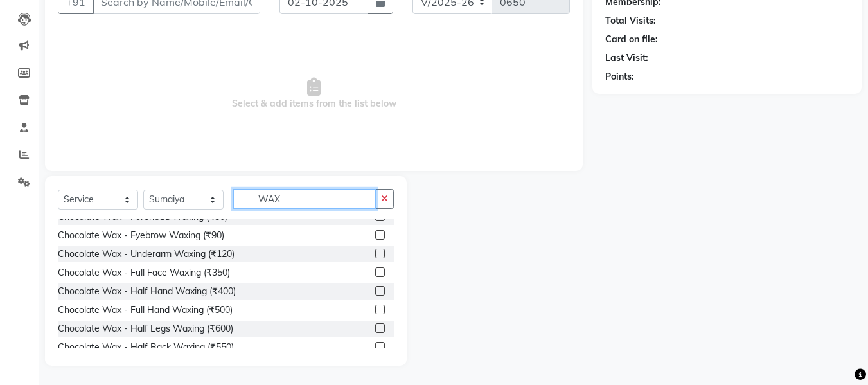
type input "WAX"
click at [375, 309] on label at bounding box center [380, 309] width 10 height 10
click at [375, 309] on input "checkbox" at bounding box center [379, 310] width 8 height 8
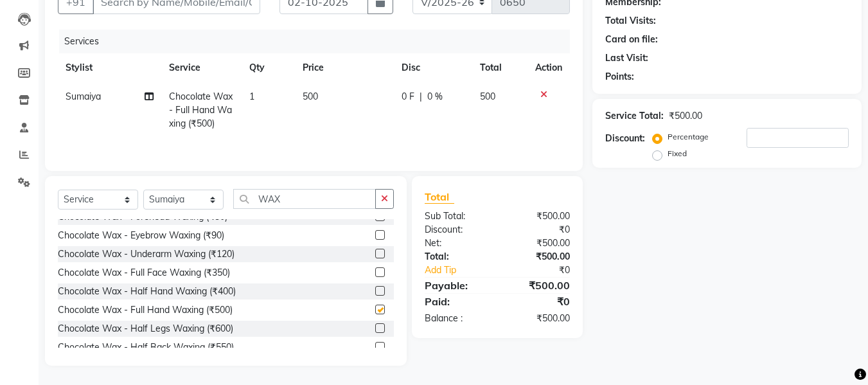
checkbox input "false"
click at [375, 254] on label at bounding box center [380, 254] width 10 height 10
click at [375, 254] on input "checkbox" at bounding box center [379, 254] width 8 height 8
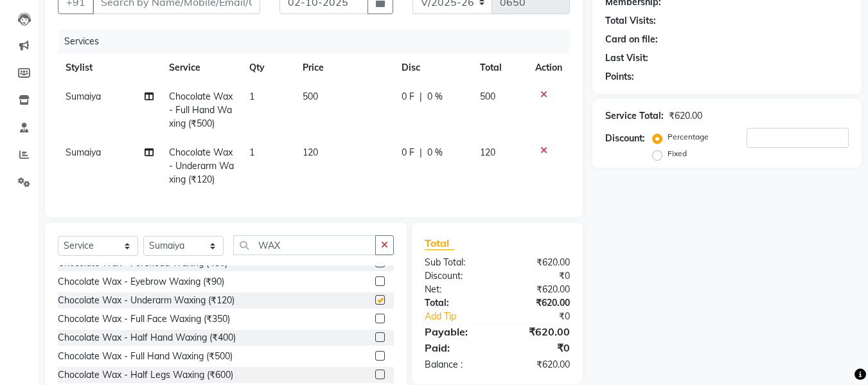
checkbox input "false"
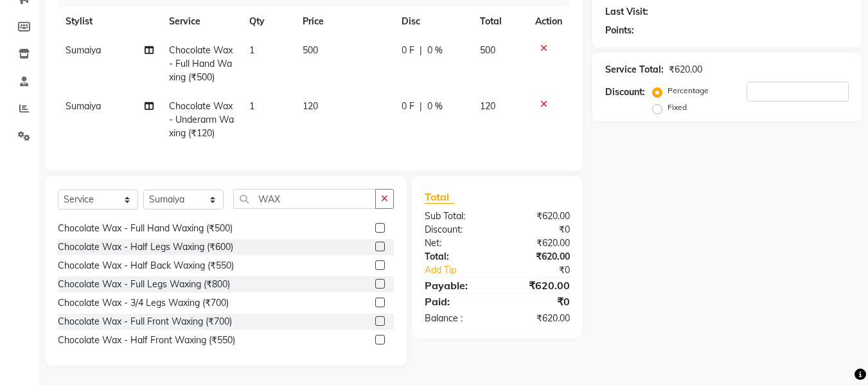
scroll to position [480, 0]
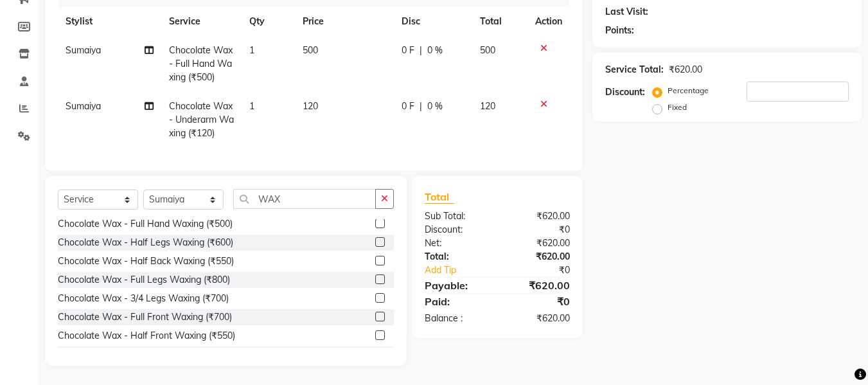
click at [375, 281] on label at bounding box center [380, 279] width 10 height 10
click at [375, 281] on input "checkbox" at bounding box center [379, 280] width 8 height 8
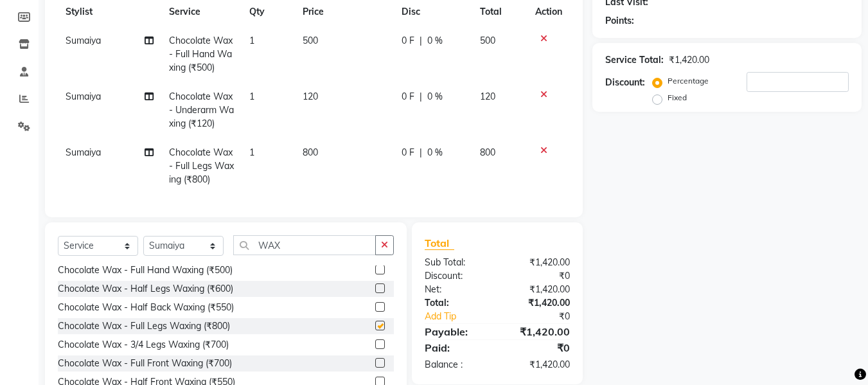
checkbox input "false"
click at [299, 250] on input "WAX" at bounding box center [304, 245] width 143 height 20
type input "W"
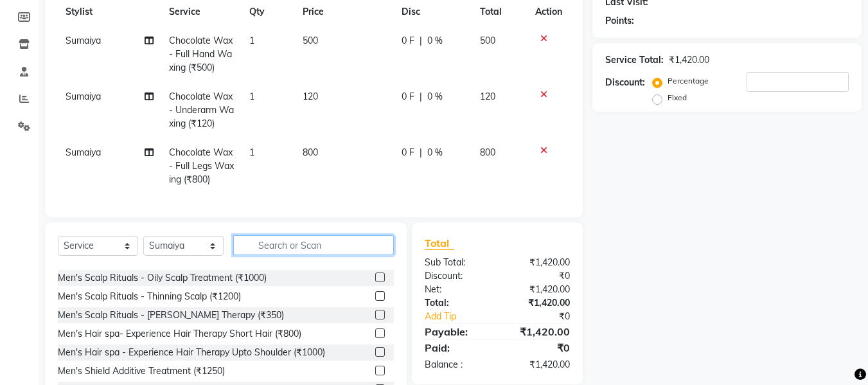
type input "F"
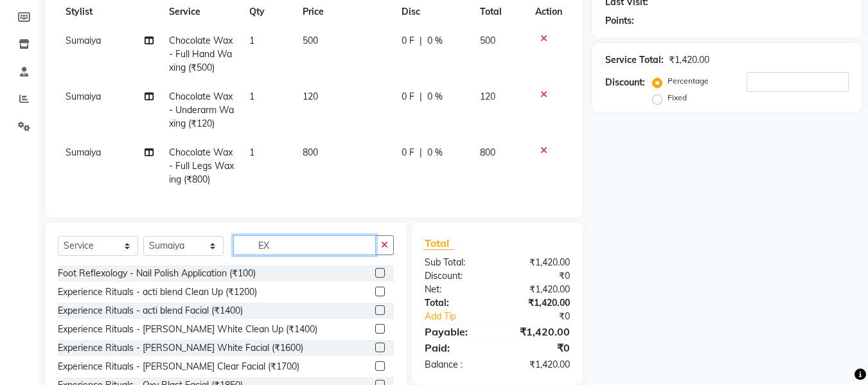
scroll to position [0, 0]
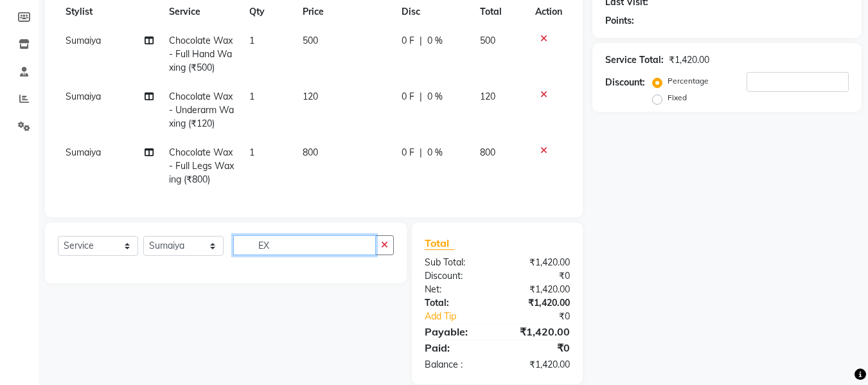
type input "E"
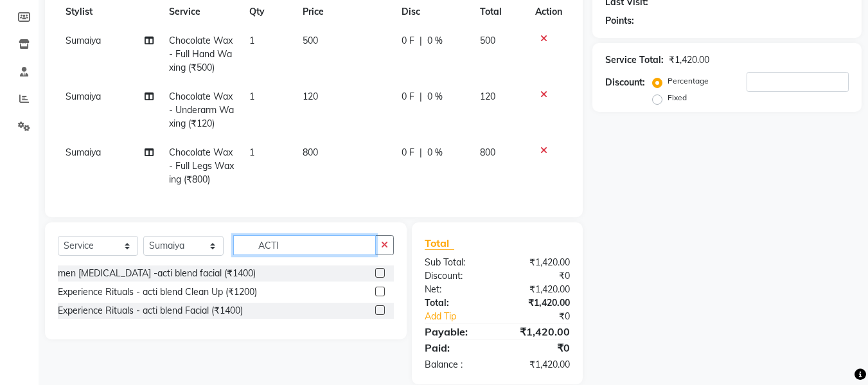
type input "ACTI"
click at [377, 315] on label at bounding box center [380, 310] width 10 height 10
click at [377, 315] on input "checkbox" at bounding box center [379, 310] width 8 height 8
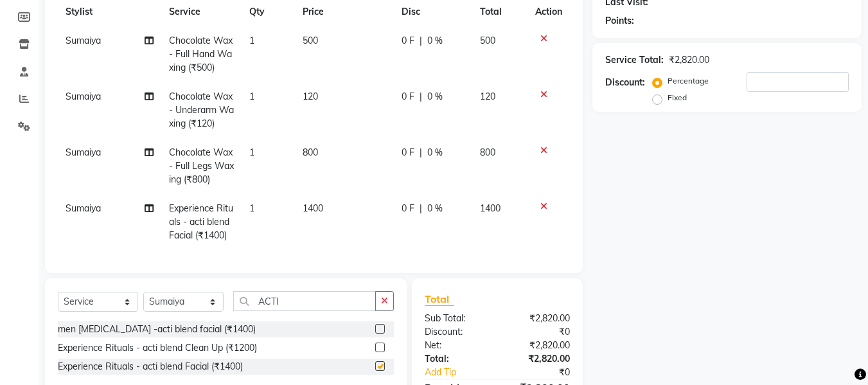
checkbox input "false"
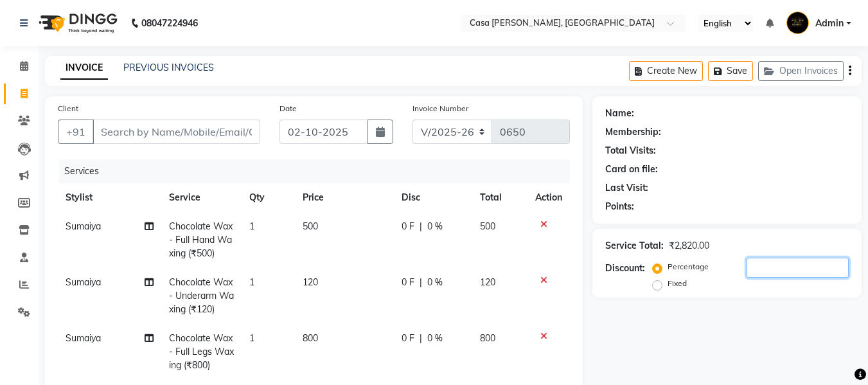
click at [763, 262] on input "number" at bounding box center [797, 268] width 102 height 20
click at [765, 268] on input "15" at bounding box center [797, 268] width 102 height 20
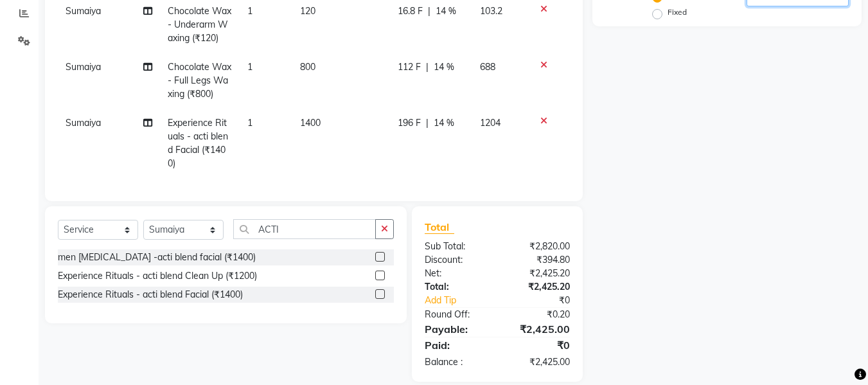
scroll to position [245, 0]
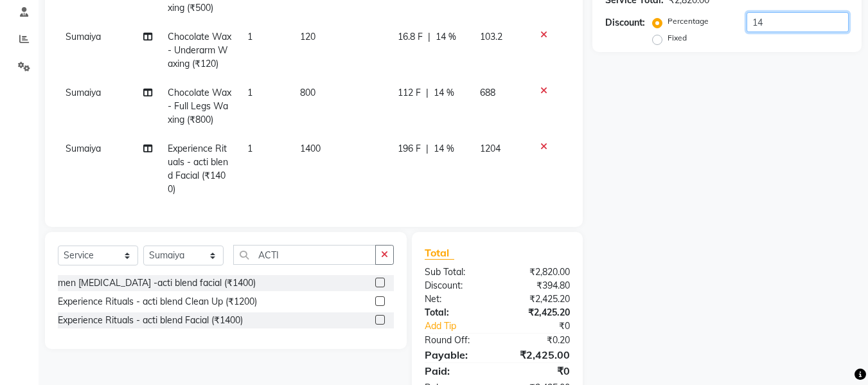
click at [785, 24] on input "14" at bounding box center [797, 22] width 102 height 20
type input "1"
type input "18"
click at [541, 145] on icon at bounding box center [543, 146] width 7 height 9
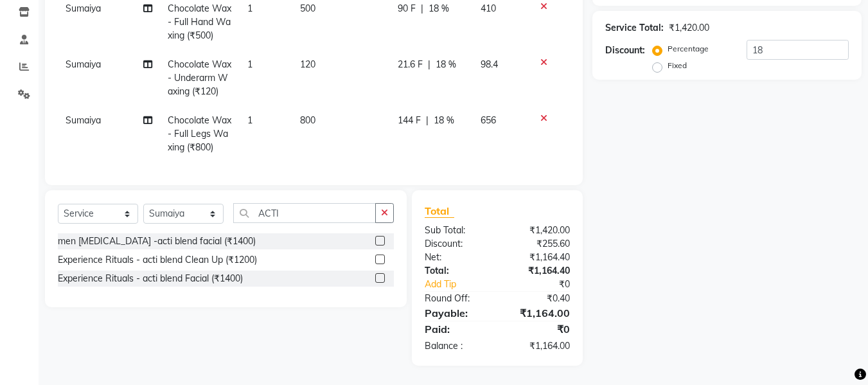
scroll to position [227, 0]
click at [287, 215] on input "ACTI" at bounding box center [304, 213] width 143 height 20
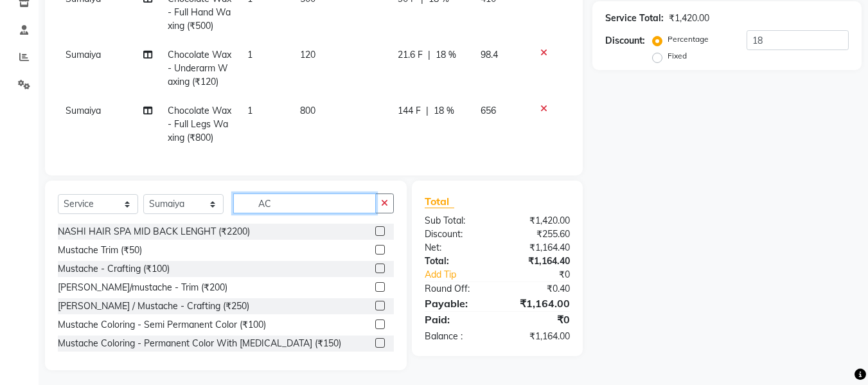
type input "A"
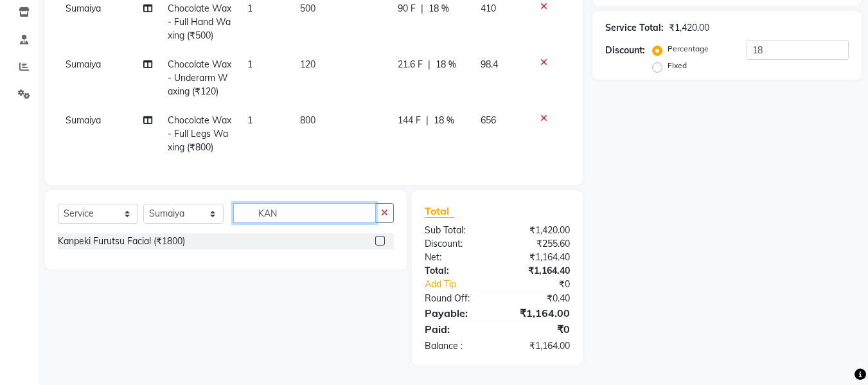
type input "KAN"
click at [378, 241] on label at bounding box center [380, 241] width 10 height 10
click at [378, 241] on input "checkbox" at bounding box center [379, 241] width 8 height 8
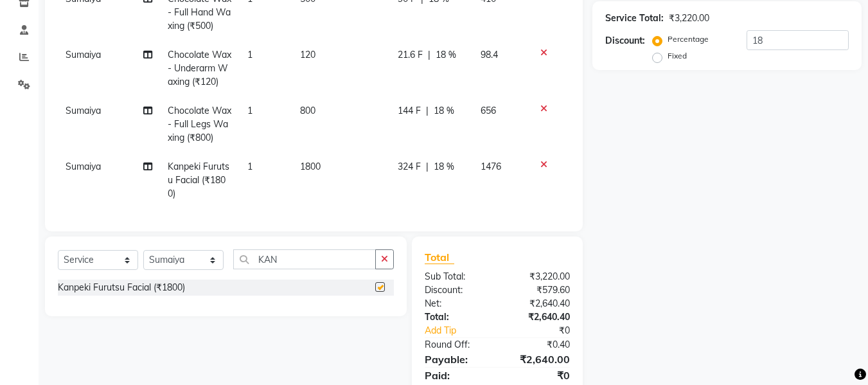
checkbox input "false"
click at [775, 41] on input "18" at bounding box center [797, 40] width 102 height 20
type input "1"
type input "2"
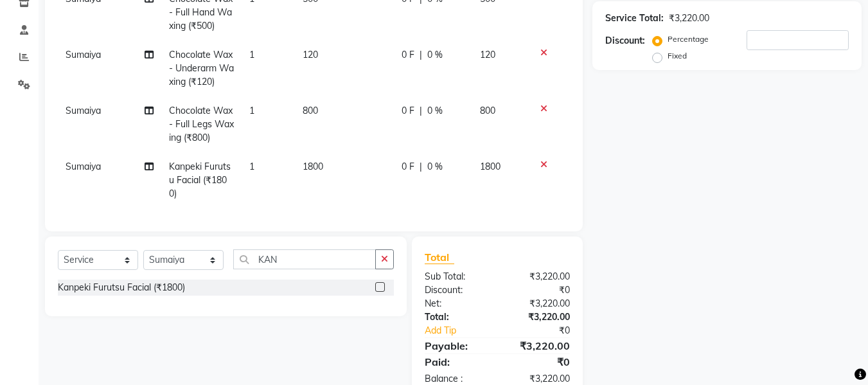
click at [545, 164] on icon at bounding box center [543, 164] width 7 height 9
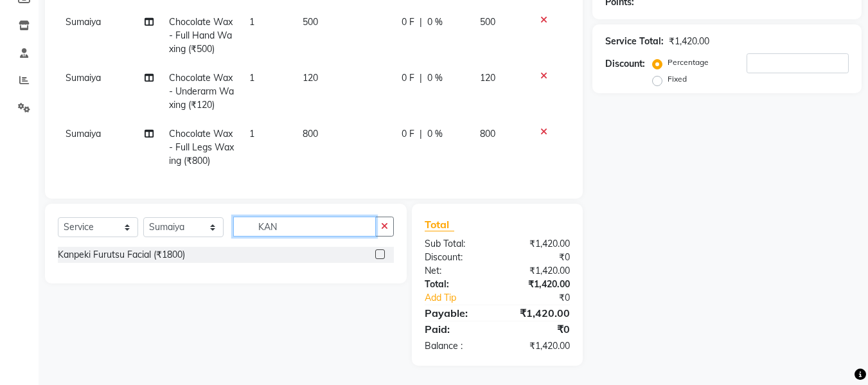
click at [319, 227] on input "KAN" at bounding box center [304, 226] width 143 height 20
type input "K"
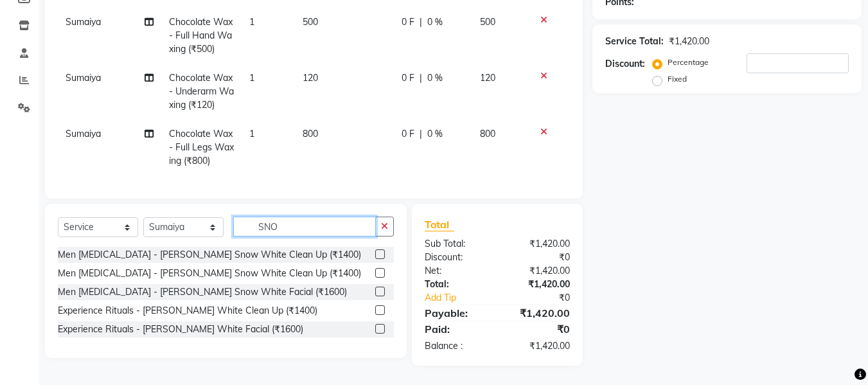
type input "SNO"
click at [381, 290] on label at bounding box center [380, 291] width 10 height 10
click at [381, 290] on input "checkbox" at bounding box center [379, 292] width 8 height 8
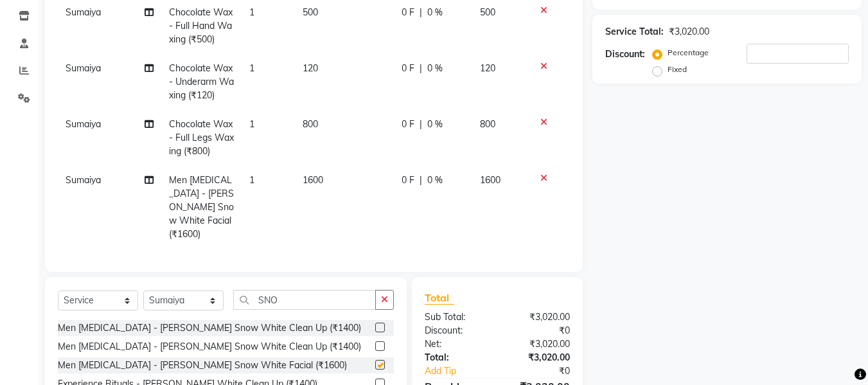
checkbox input "false"
click at [818, 46] on input "number" at bounding box center [797, 54] width 102 height 20
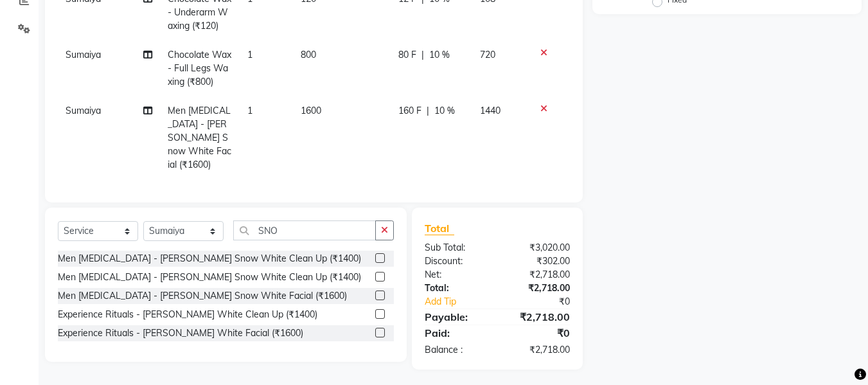
scroll to position [258, 0]
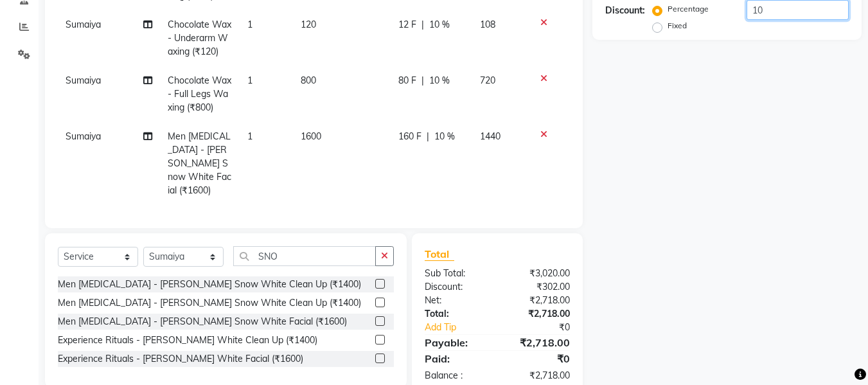
click at [780, 13] on input "10" at bounding box center [797, 10] width 102 height 20
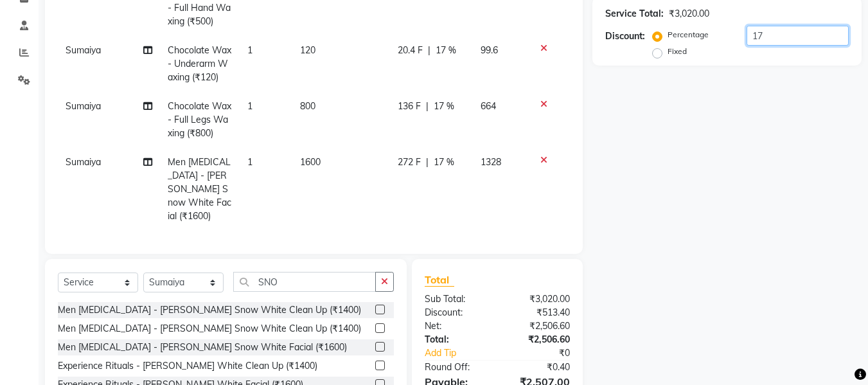
click at [812, 36] on input "17" at bounding box center [797, 36] width 102 height 20
type input "18"
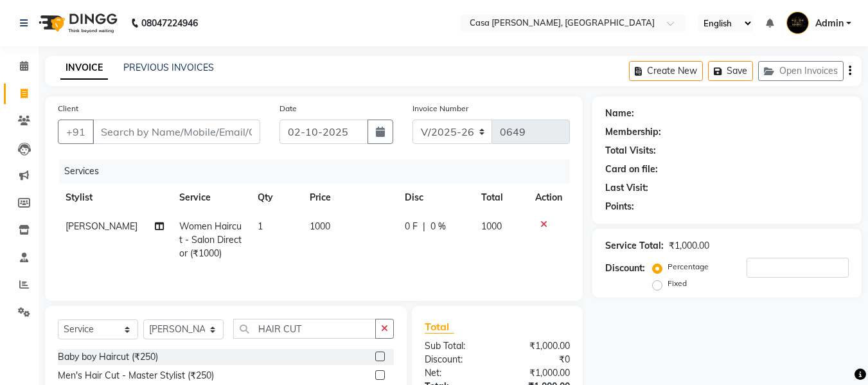
select select "700"
select select "service"
select select "10554"
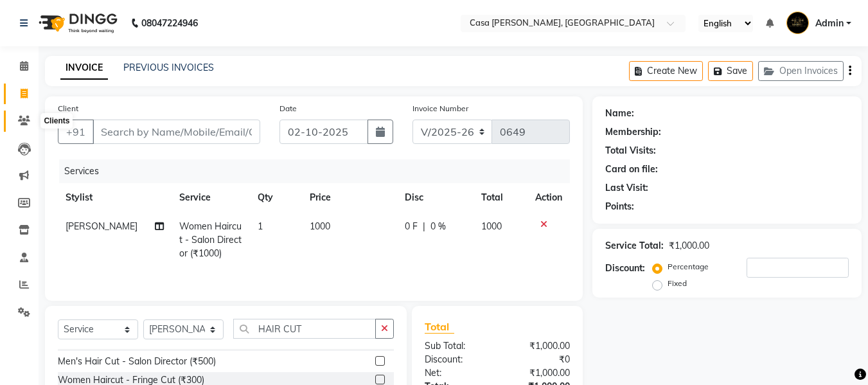
click at [22, 116] on icon at bounding box center [24, 121] width 12 height 10
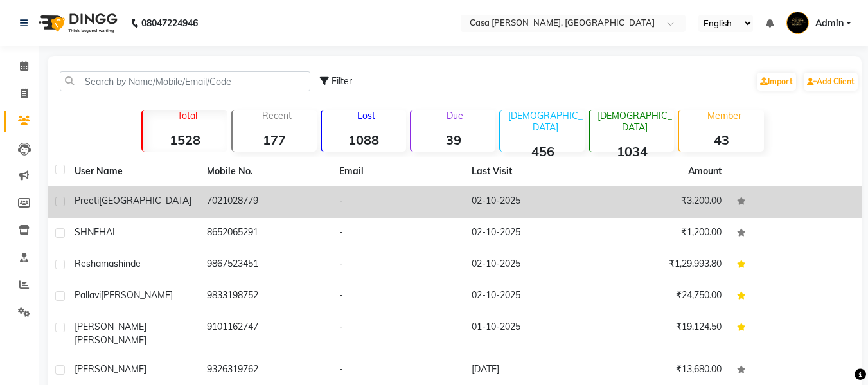
click at [161, 195] on div "preeti bhabad" at bounding box center [132, 200] width 117 height 13
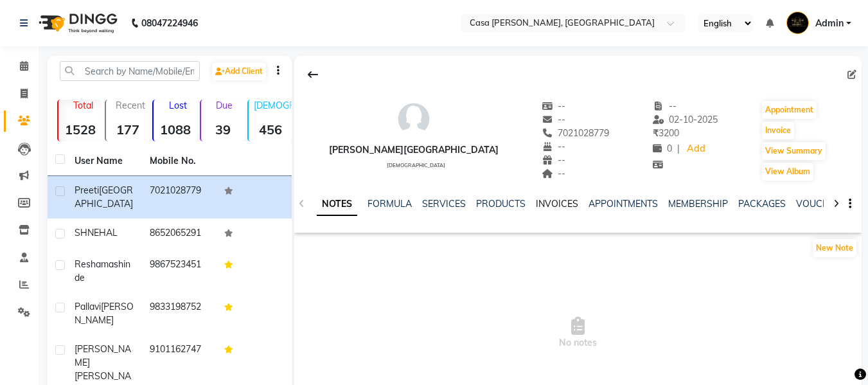
click at [559, 206] on link "INVOICES" at bounding box center [557, 204] width 42 height 12
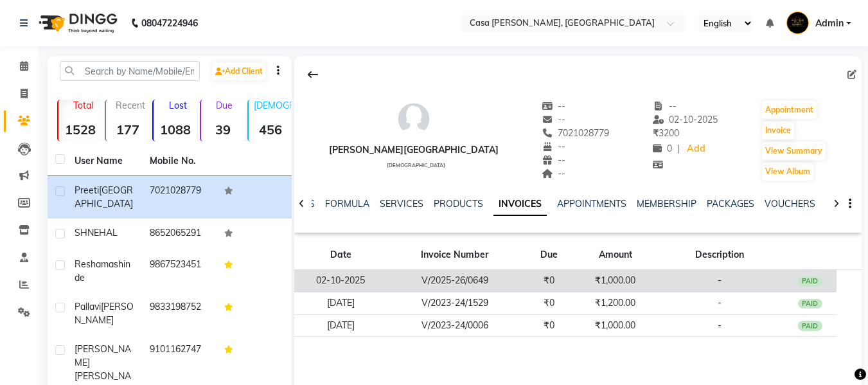
click at [498, 274] on td "V/2025-26/0649" at bounding box center [454, 281] width 135 height 22
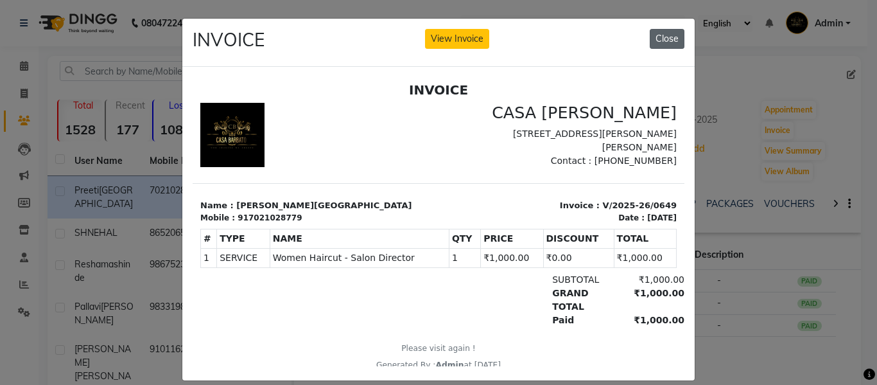
click at [665, 39] on button "Close" at bounding box center [667, 39] width 35 height 20
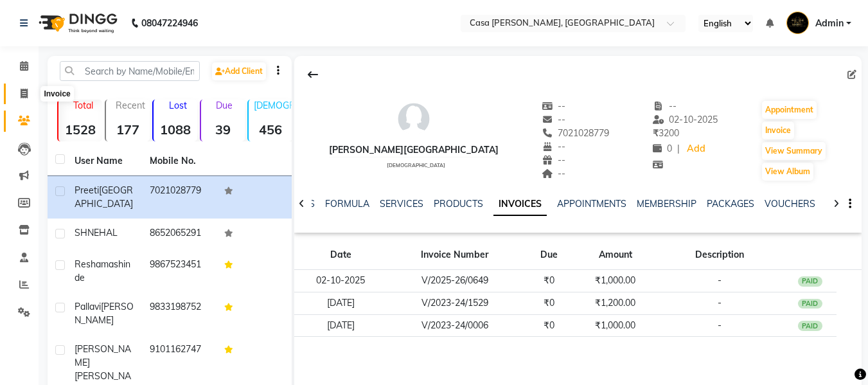
click at [28, 93] on icon at bounding box center [24, 94] width 7 height 10
select select "700"
select select "service"
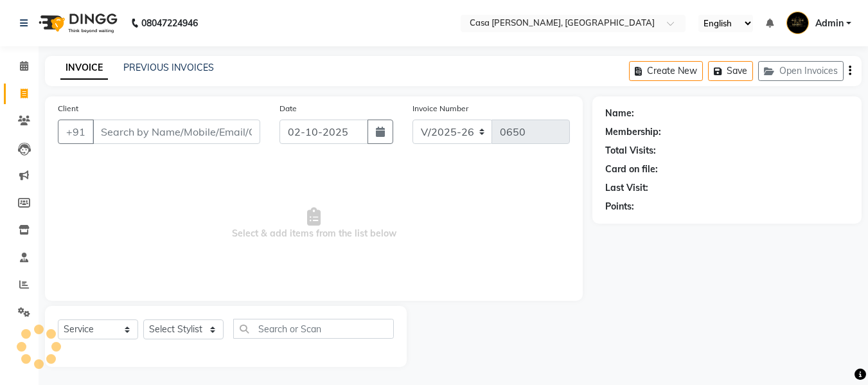
scroll to position [1, 0]
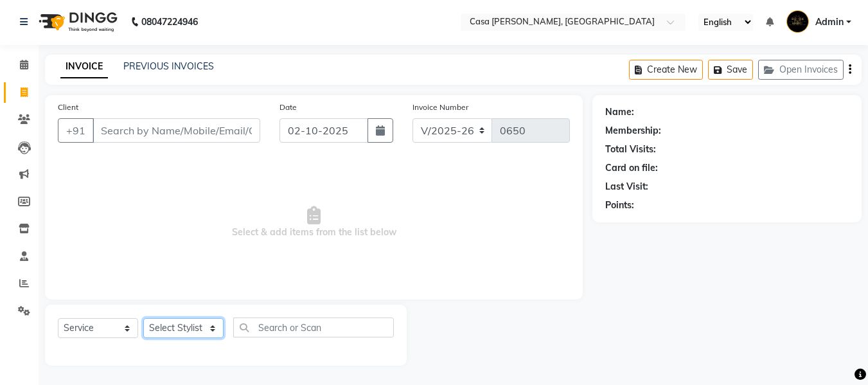
click at [164, 333] on select "Select Stylist Akash Khairoon Poonam Rekha [PERSON_NAME] [PERSON_NAME]" at bounding box center [183, 328] width 80 height 20
select select "10554"
click at [143, 318] on select "Select Stylist Akash Khairoon Poonam Rekha [PERSON_NAME] [PERSON_NAME]" at bounding box center [183, 328] width 80 height 20
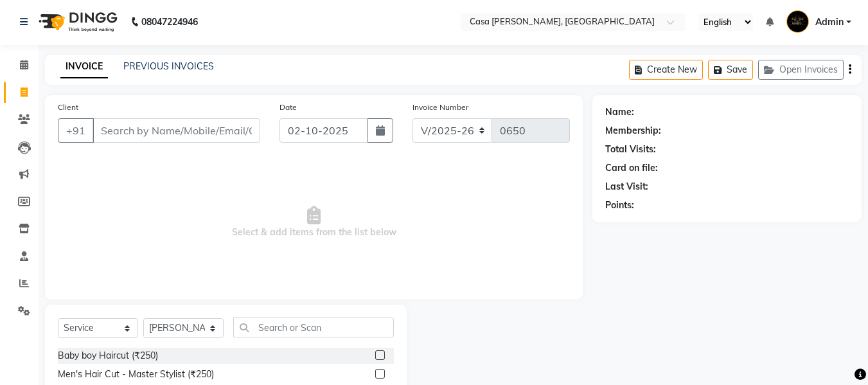
click at [375, 374] on label at bounding box center [380, 374] width 10 height 10
click at [375, 374] on input "checkbox" at bounding box center [379, 374] width 8 height 8
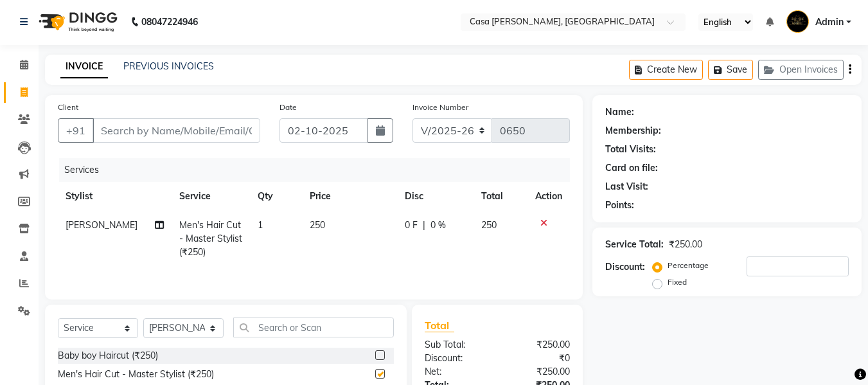
checkbox input "false"
click at [222, 133] on input "Client" at bounding box center [176, 130] width 168 height 24
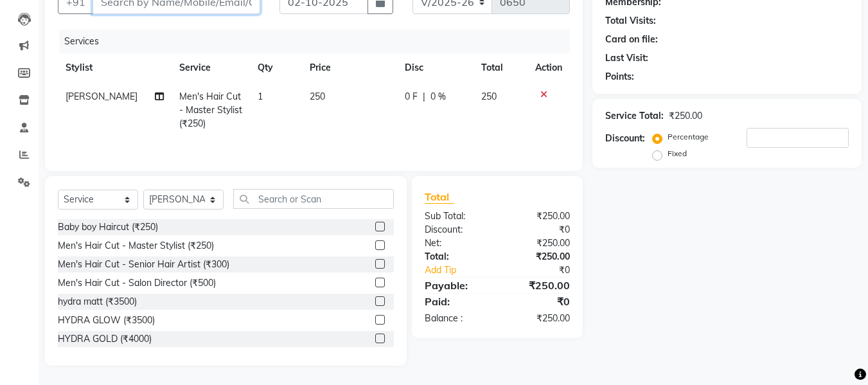
click at [140, 5] on input "Client" at bounding box center [176, 2] width 168 height 24
type input "9"
type input "0"
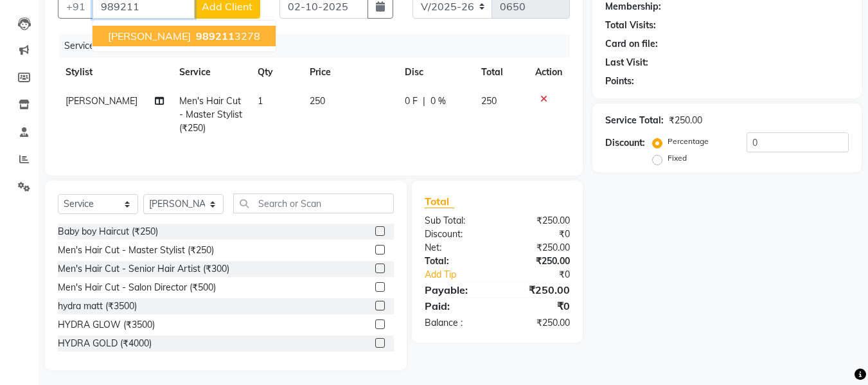
click at [109, 42] on button "AARESH 989211 3278" at bounding box center [183, 36] width 183 height 21
type input "9892113278"
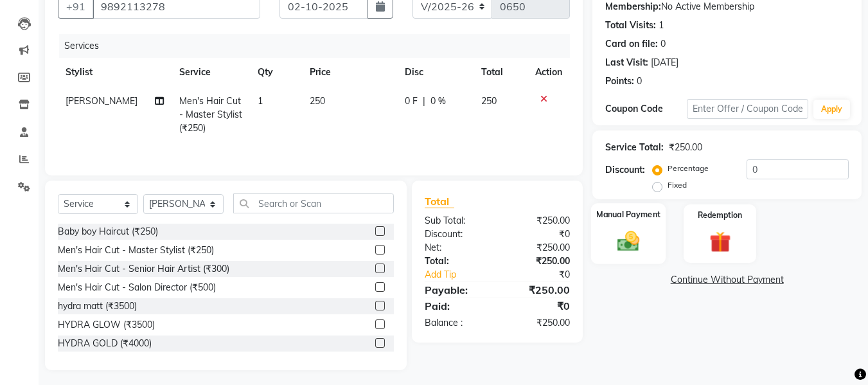
click at [634, 219] on label "Manual Payment" at bounding box center [628, 214] width 64 height 12
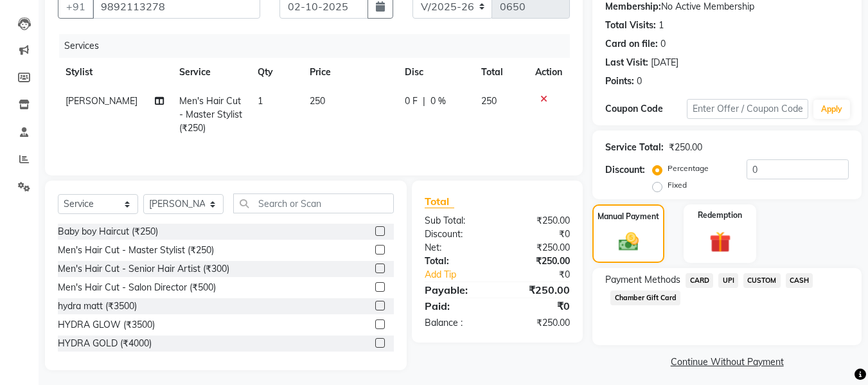
click at [726, 283] on span "UPI" at bounding box center [728, 280] width 20 height 15
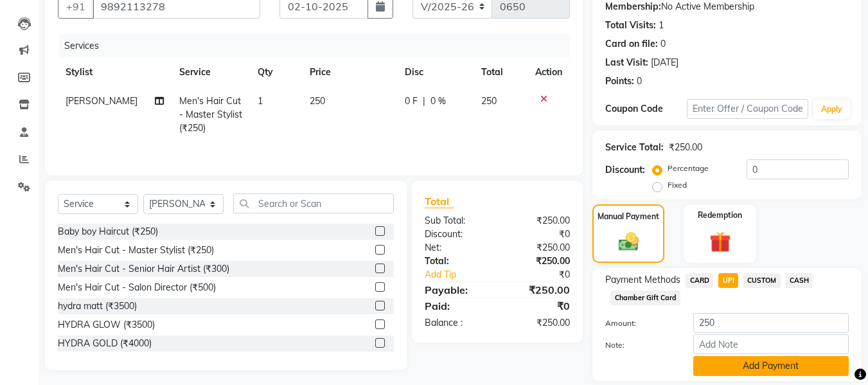
click at [757, 361] on button "Add Payment" at bounding box center [770, 366] width 155 height 20
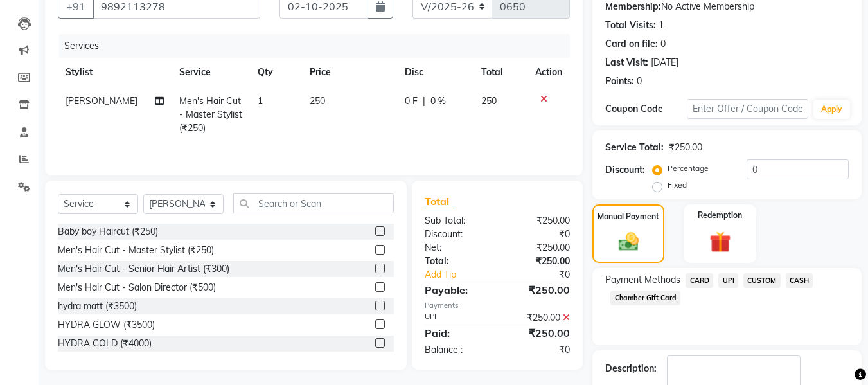
scroll to position [204, 0]
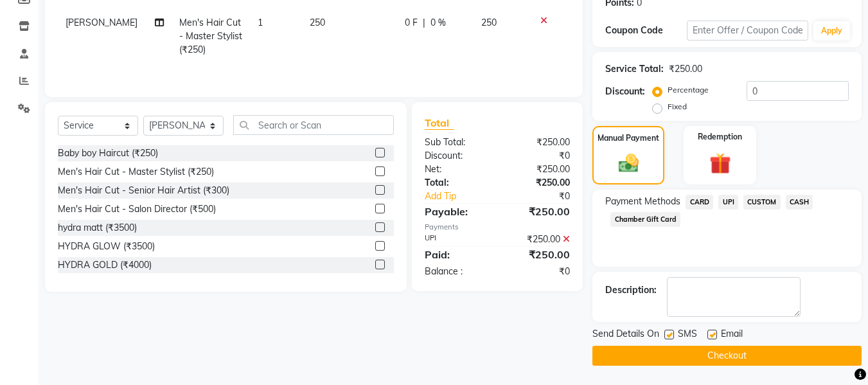
click at [724, 202] on span "UPI" at bounding box center [728, 202] width 20 height 15
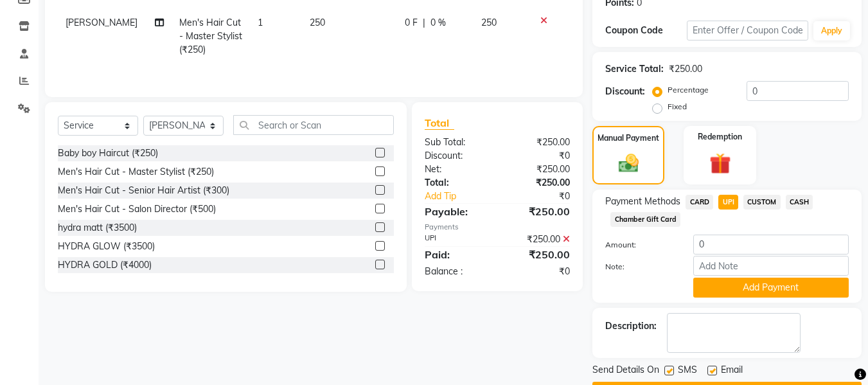
scroll to position [240, 0]
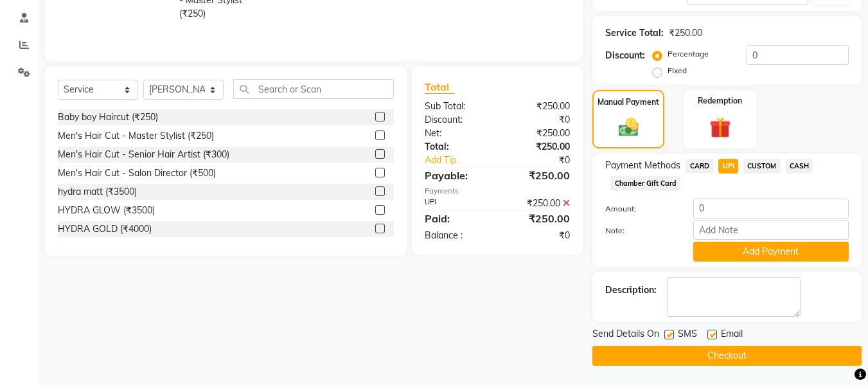
click at [685, 349] on button "Checkout" at bounding box center [726, 356] width 269 height 20
